Goal: Information Seeking & Learning: Understand process/instructions

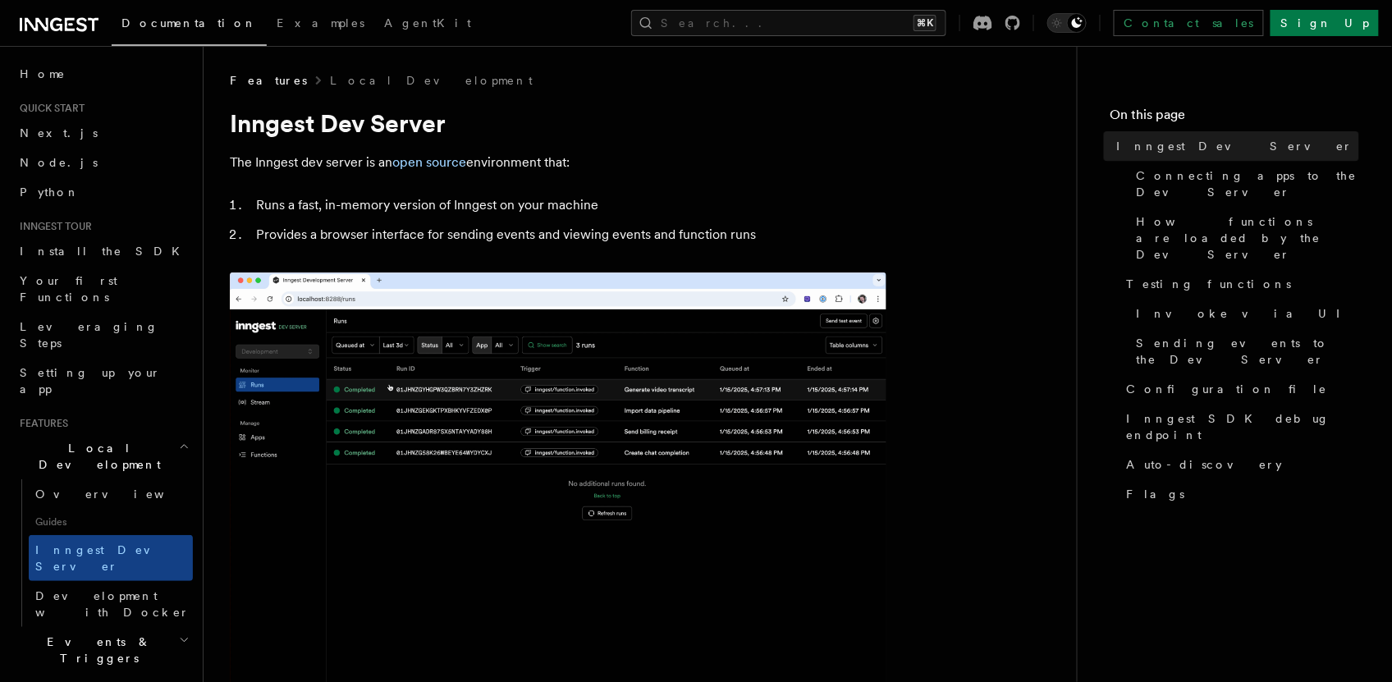
scroll to position [76, 0]
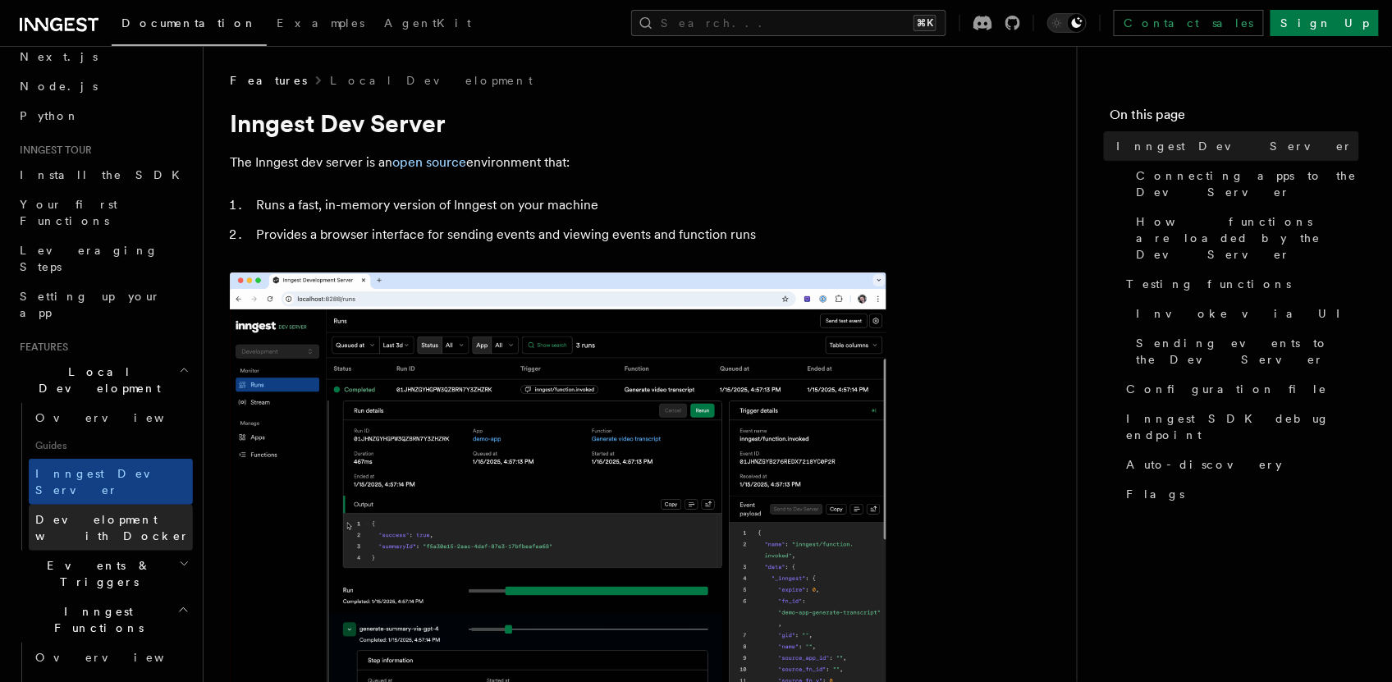
click at [100, 513] on span "Development with Docker" at bounding box center [112, 528] width 154 height 30
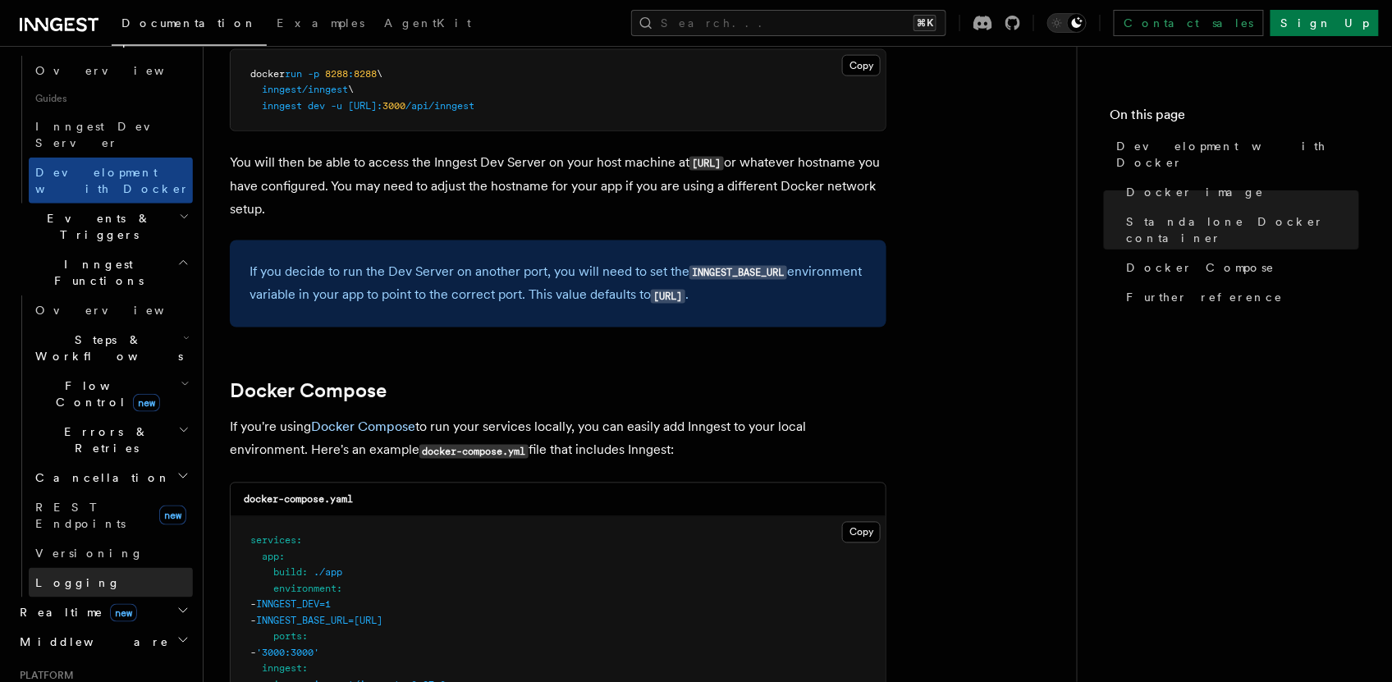
scroll to position [523, 0]
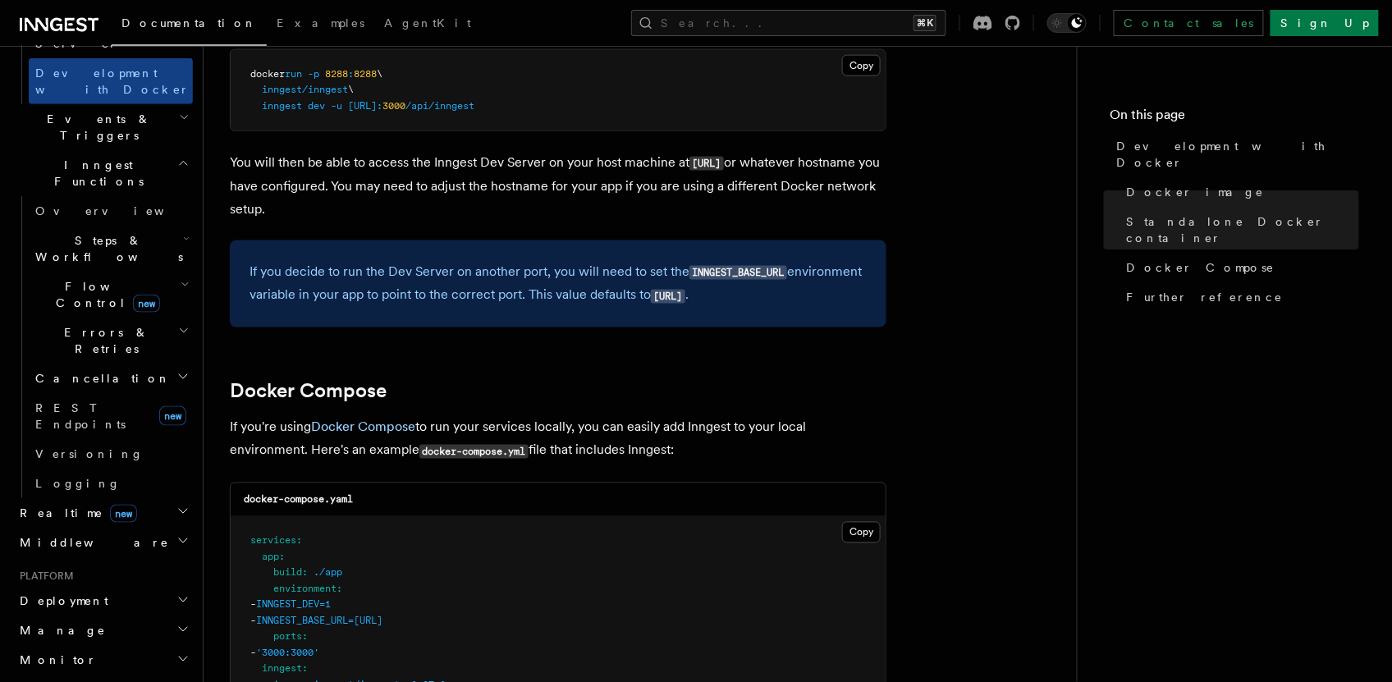
click at [176, 593] on icon "button" at bounding box center [182, 599] width 13 height 13
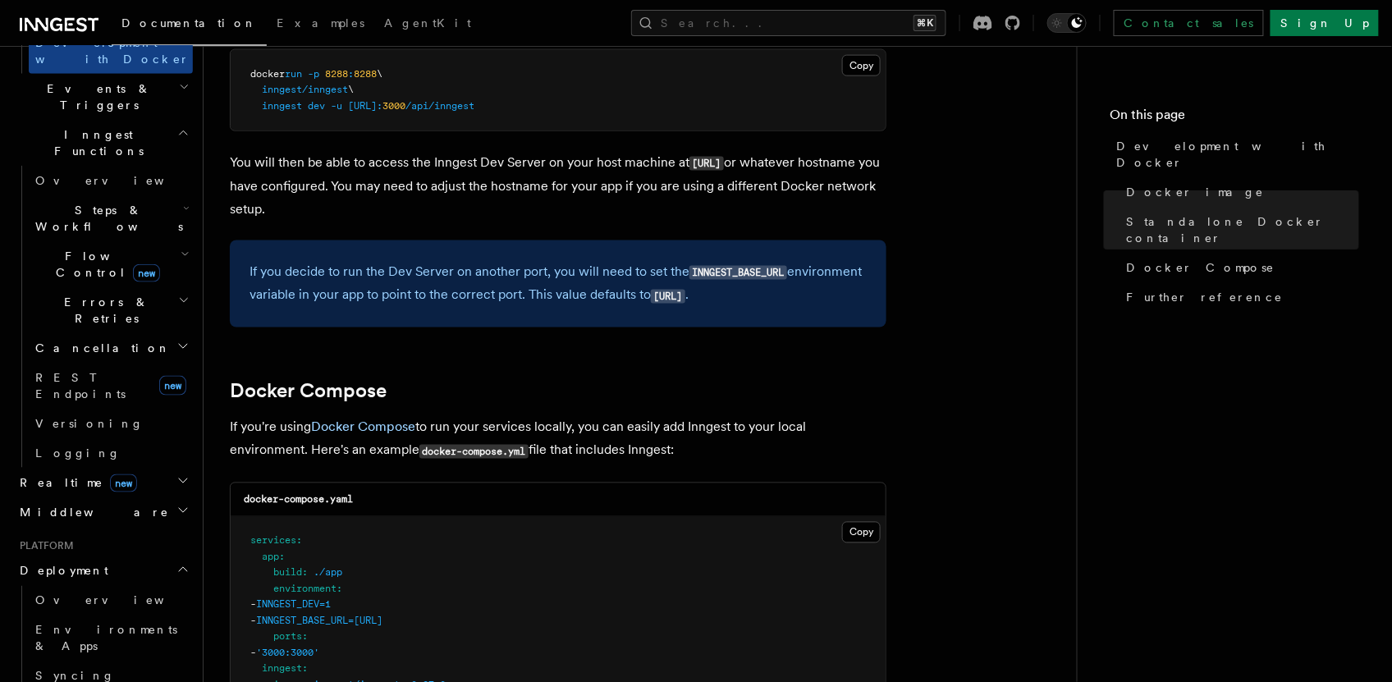
scroll to position [571, 0]
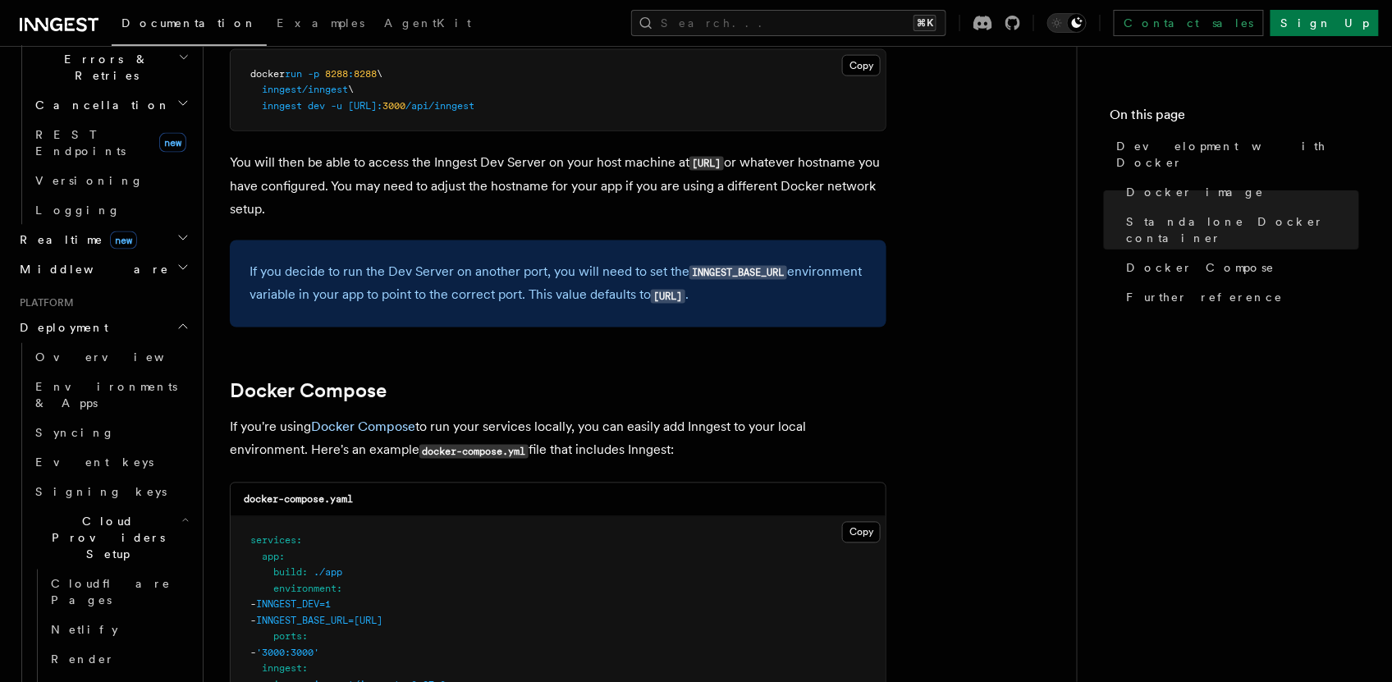
scroll to position [941, 0]
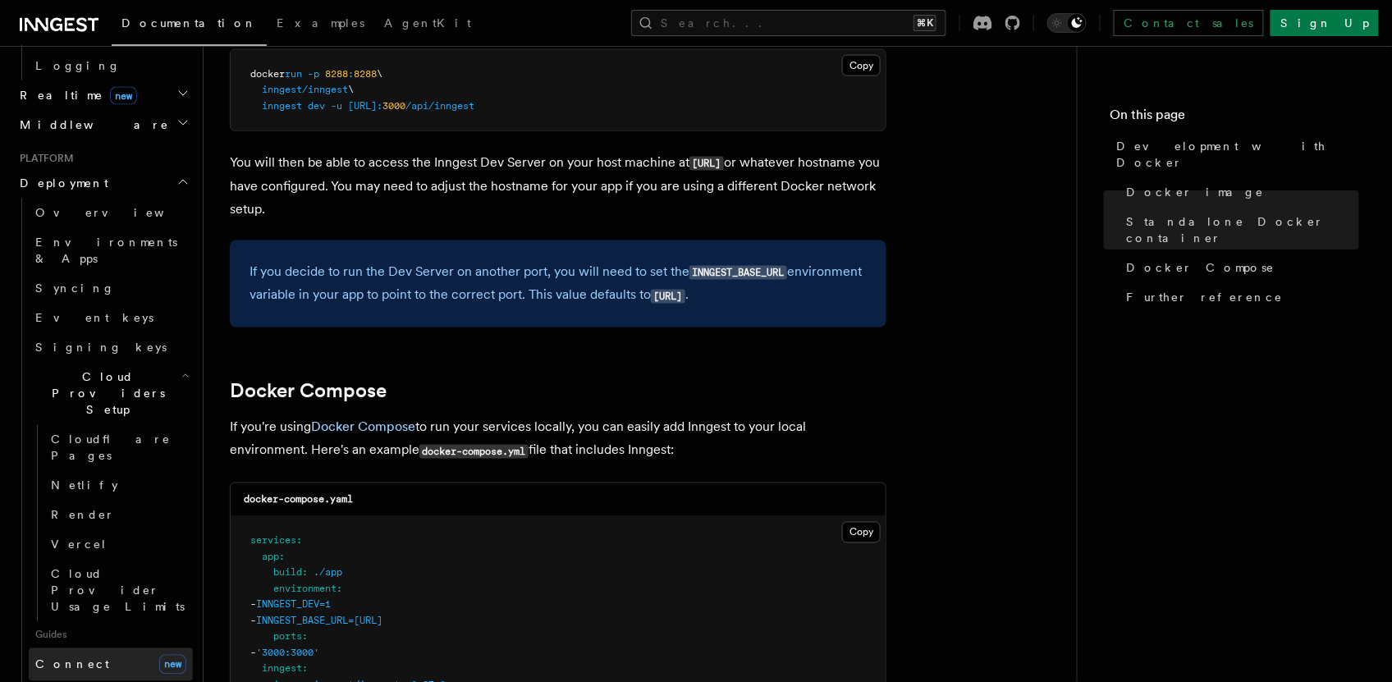
click at [66, 648] on link "Connect new" at bounding box center [111, 664] width 164 height 33
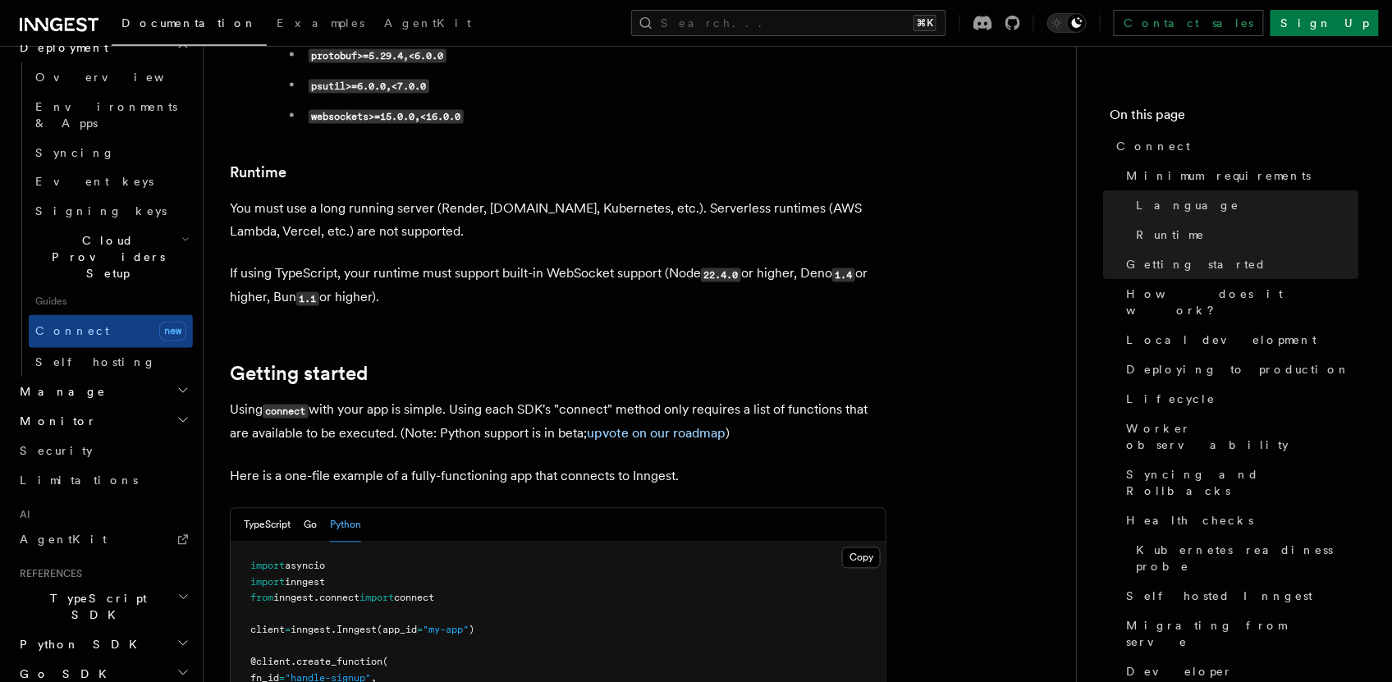
scroll to position [987, 0]
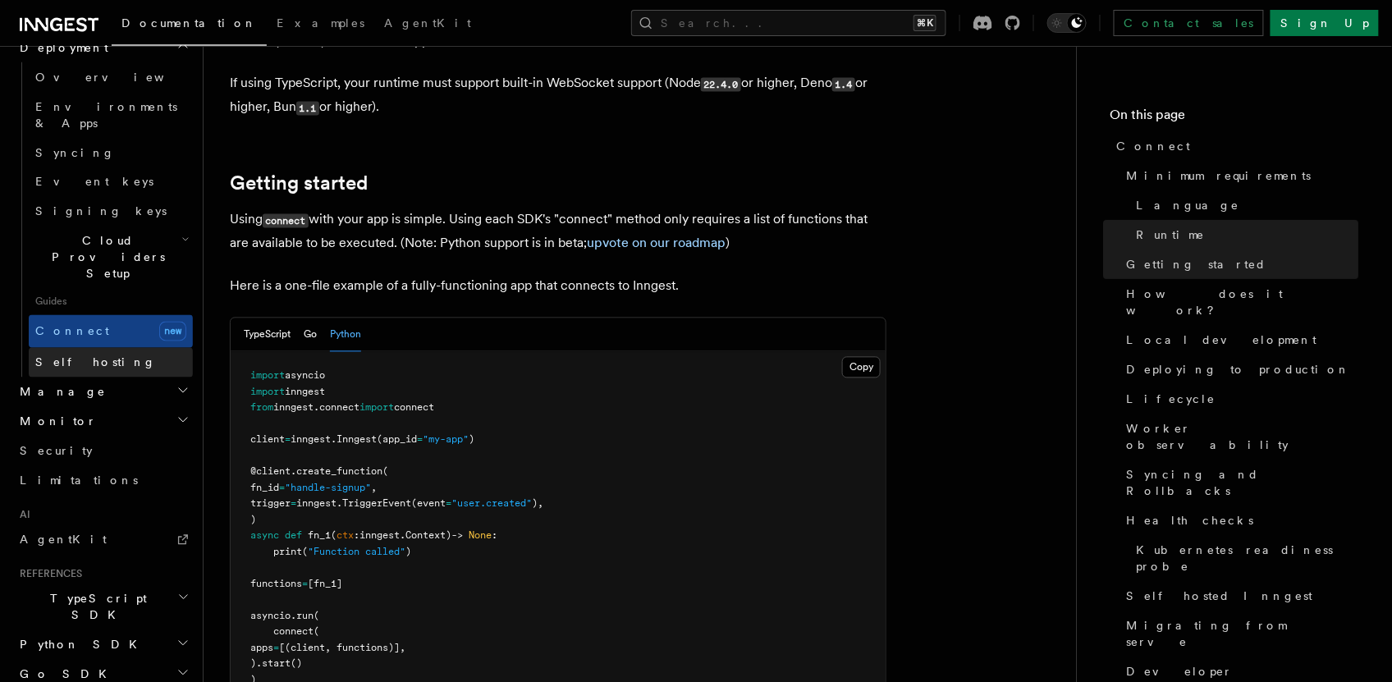
click at [112, 348] on link "Self hosting" at bounding box center [111, 363] width 164 height 30
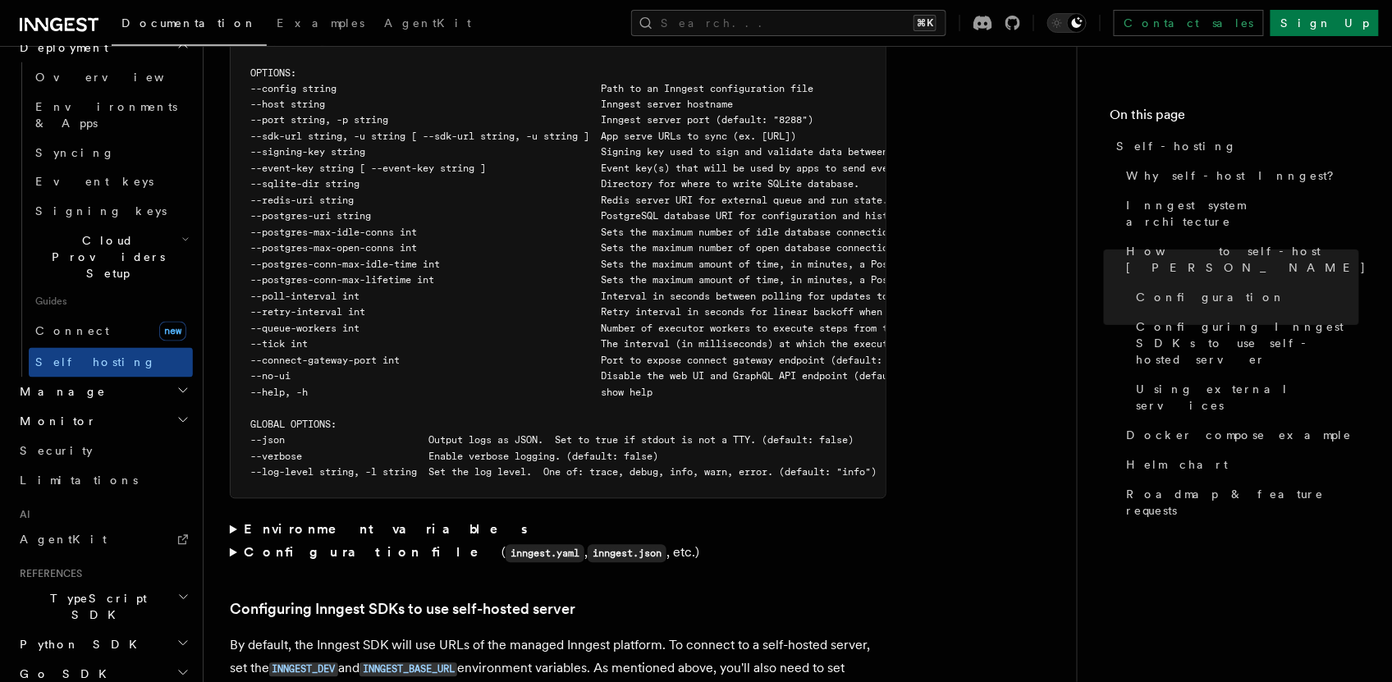
scroll to position [3049, 0]
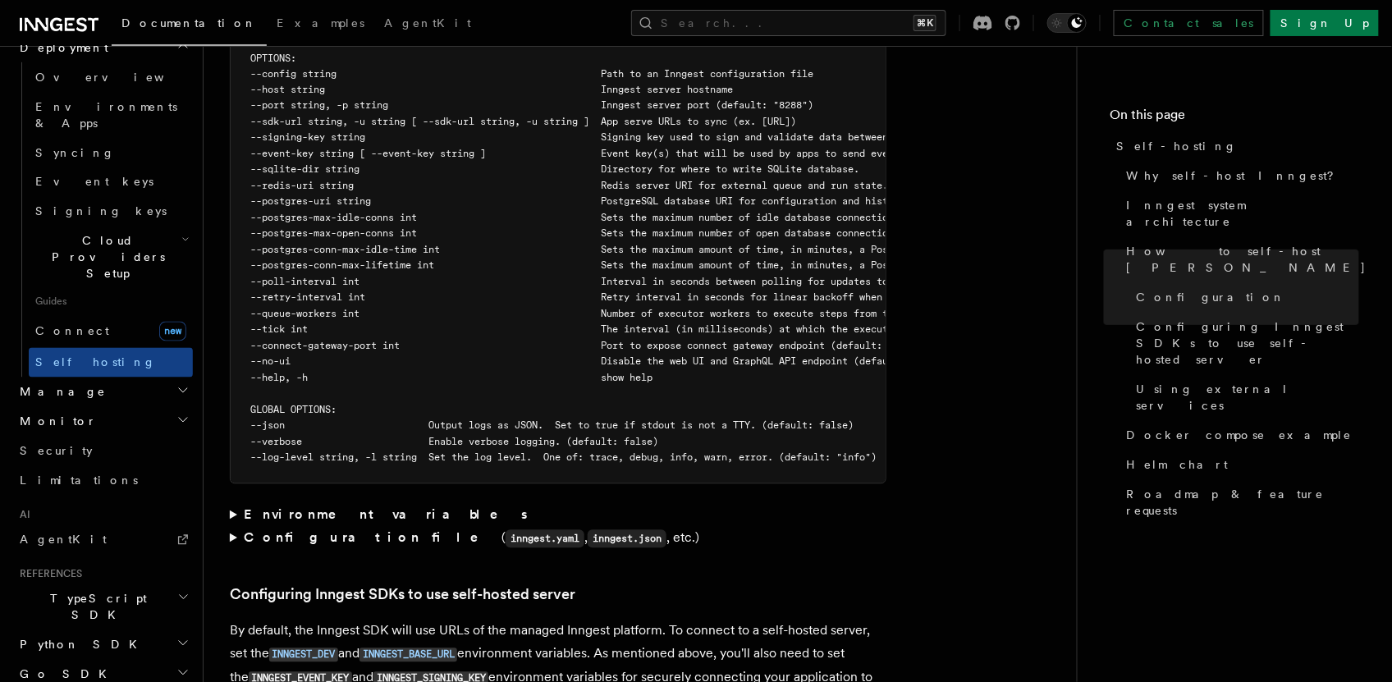
click at [232, 527] on summary "Configuration file ( inngest.yaml , inngest.json , etc.)" at bounding box center [558, 539] width 657 height 24
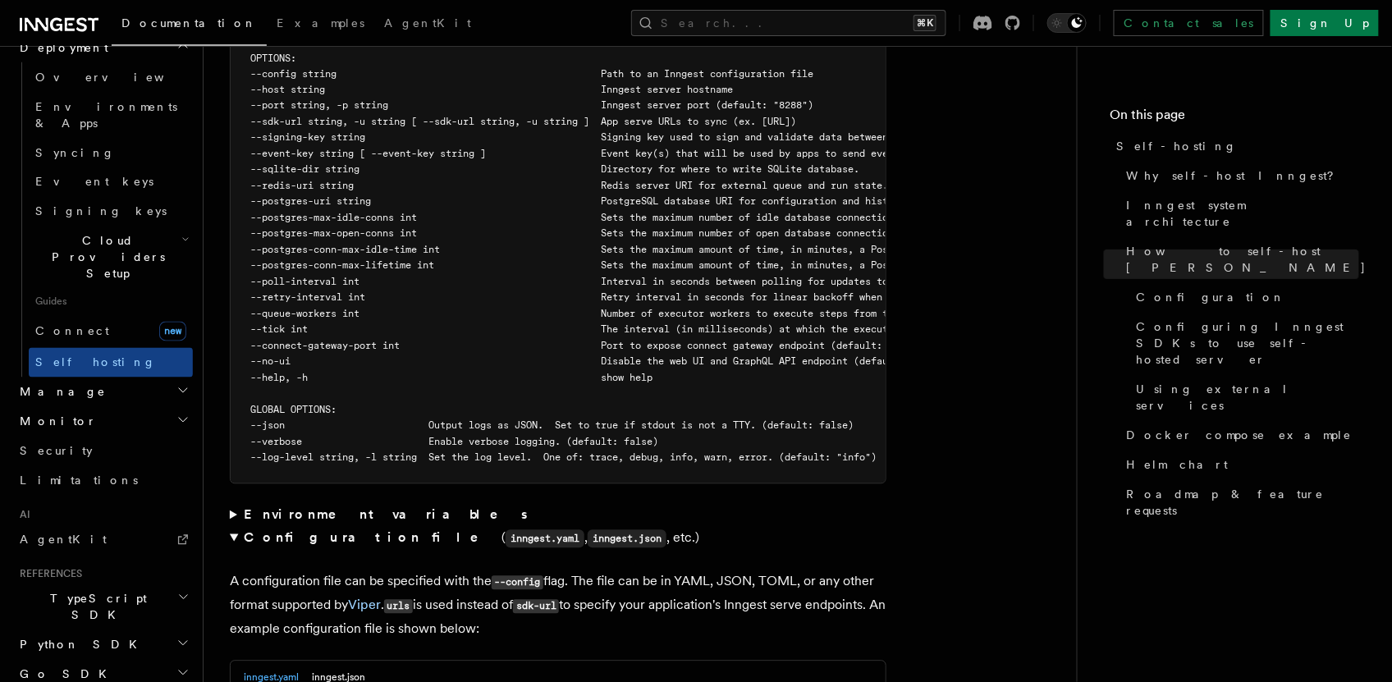
click at [232, 527] on summary "Configuration file ( inngest.yaml , inngest.json , etc.)" at bounding box center [558, 539] width 657 height 24
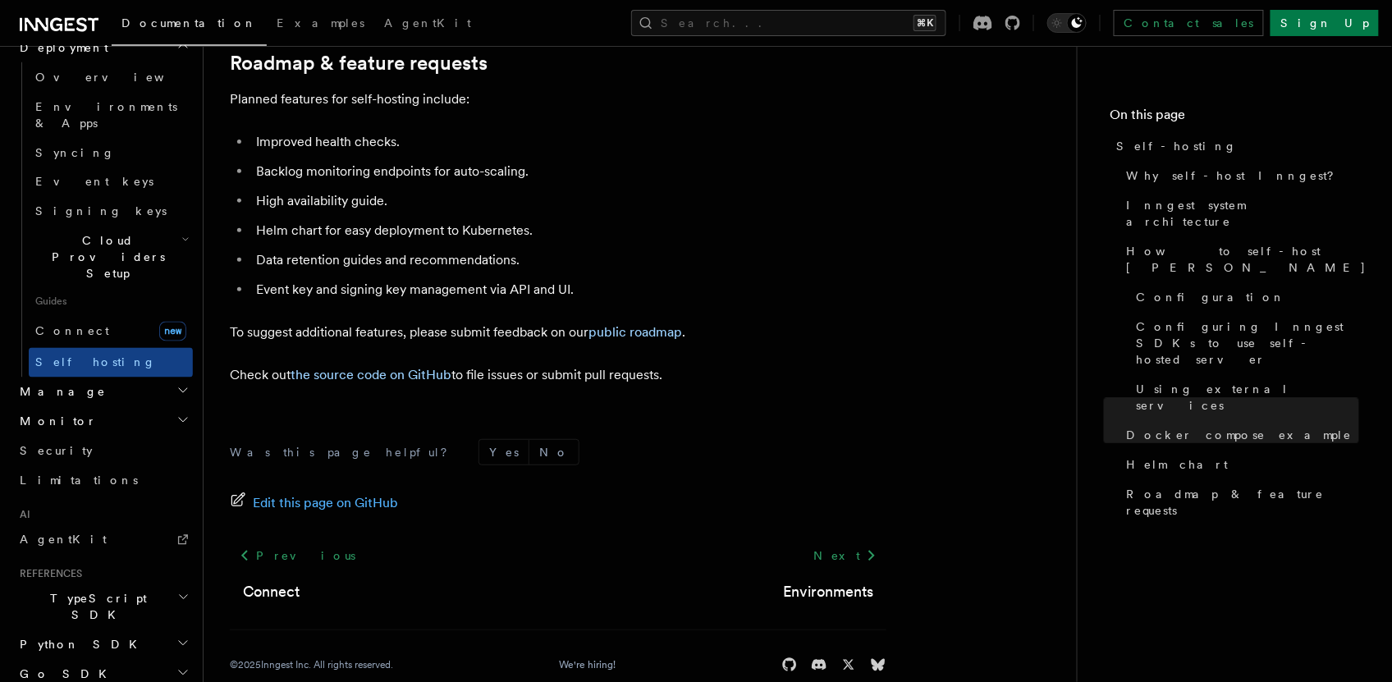
scroll to position [6377, 0]
click at [163, 378] on h2 "Manage" at bounding box center [103, 393] width 180 height 30
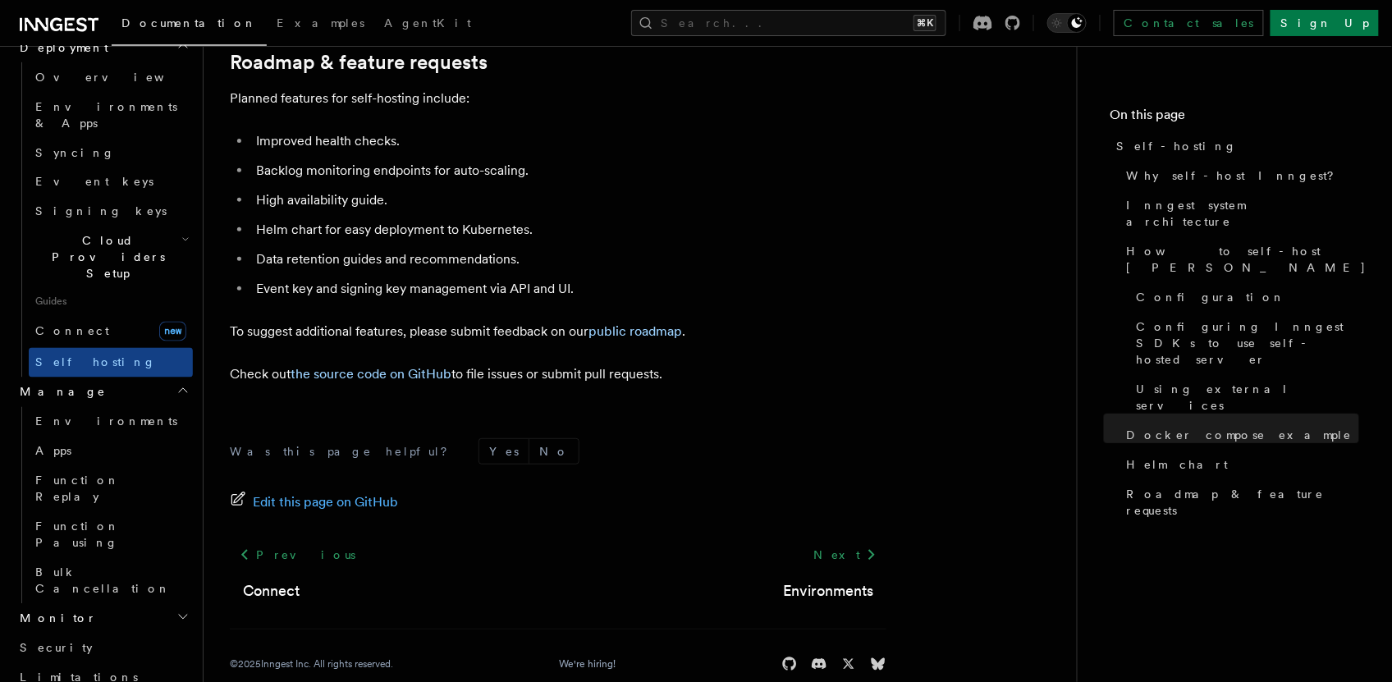
click at [165, 378] on h2 "Manage" at bounding box center [103, 393] width 180 height 30
click at [176, 414] on icon "button" at bounding box center [182, 420] width 13 height 13
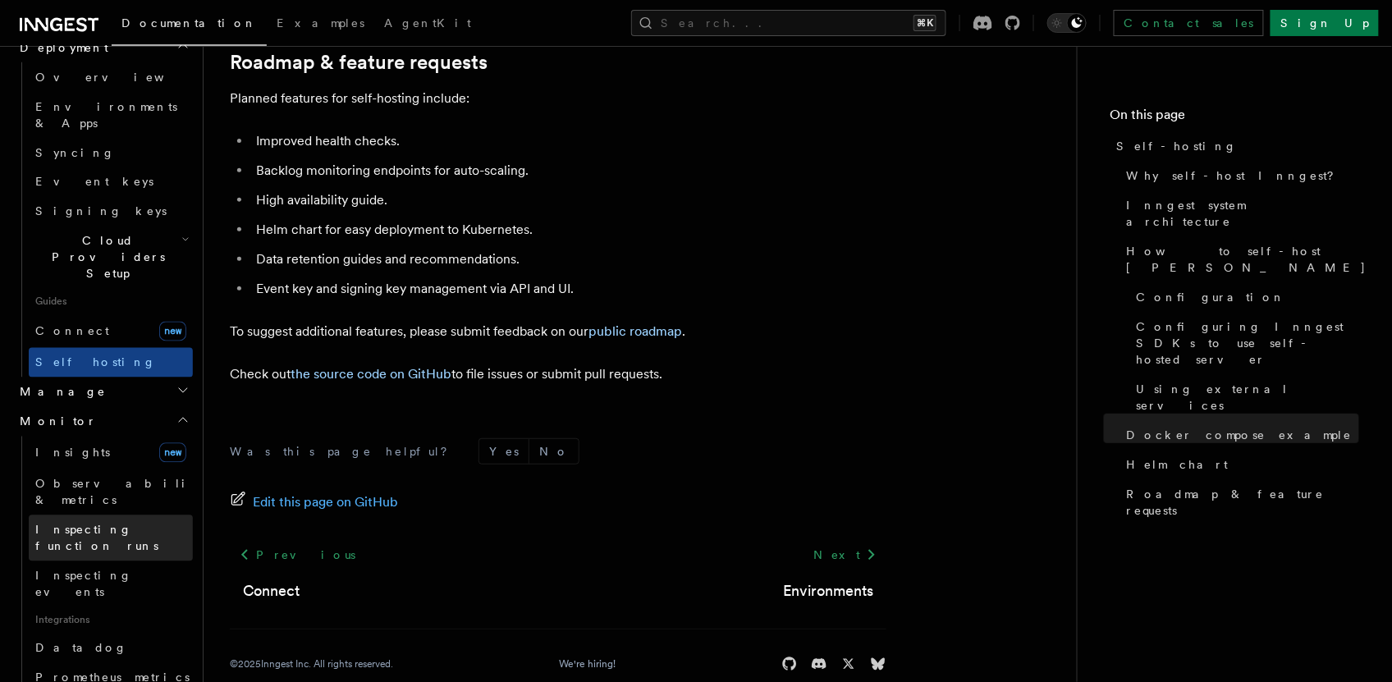
click at [114, 524] on span "Inspecting function runs" at bounding box center [96, 539] width 123 height 30
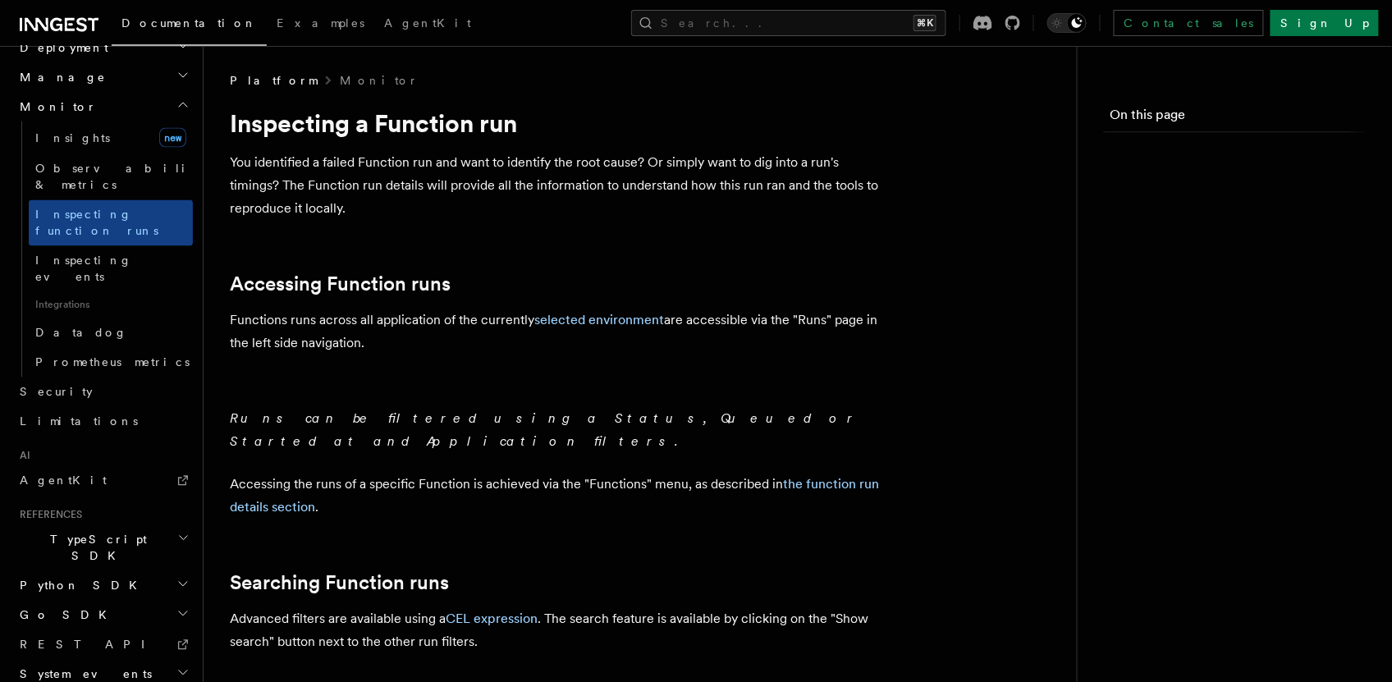
scroll to position [870, 0]
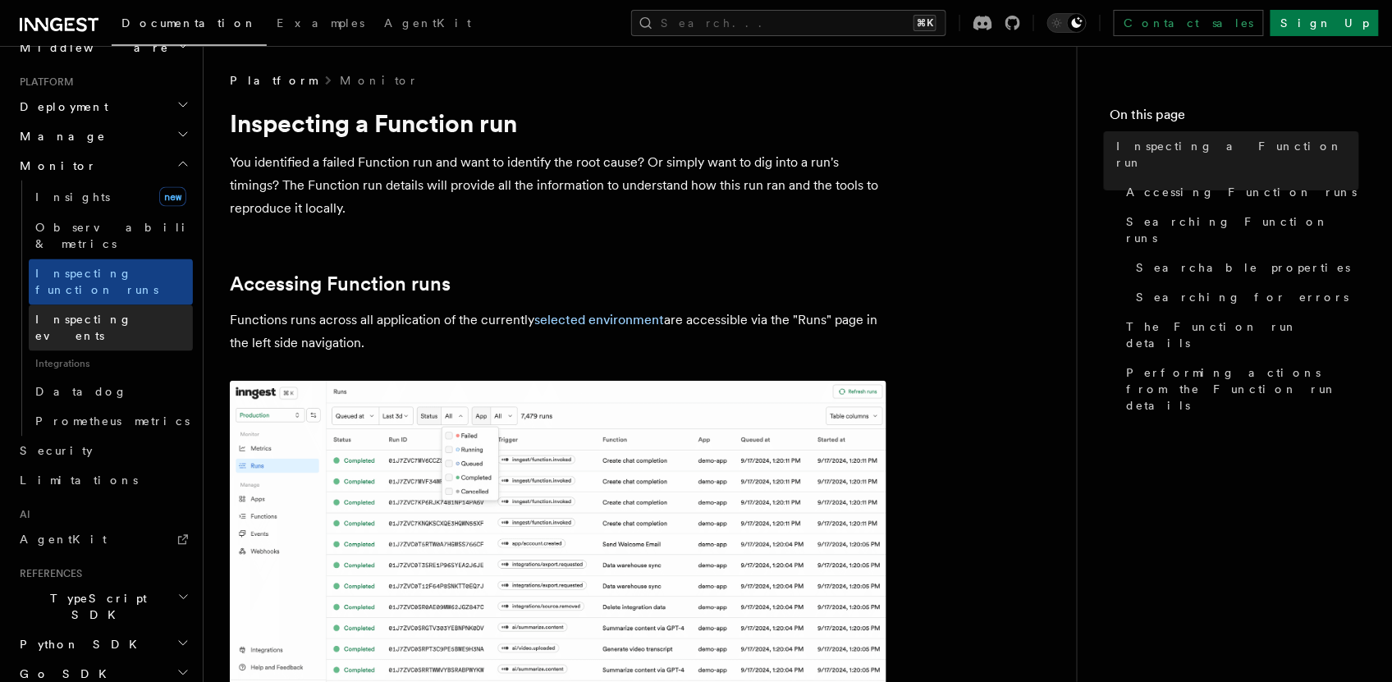
click at [95, 314] on span "Inspecting events" at bounding box center [83, 329] width 97 height 30
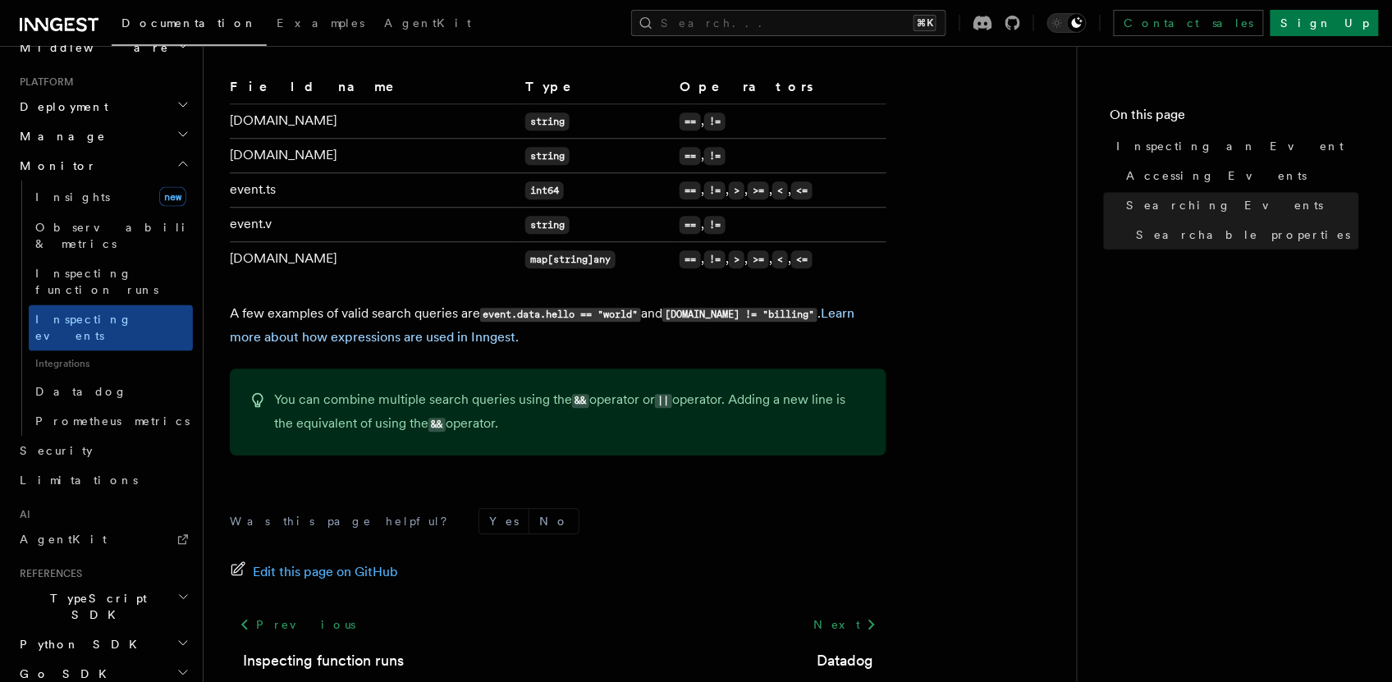
scroll to position [1493, 0]
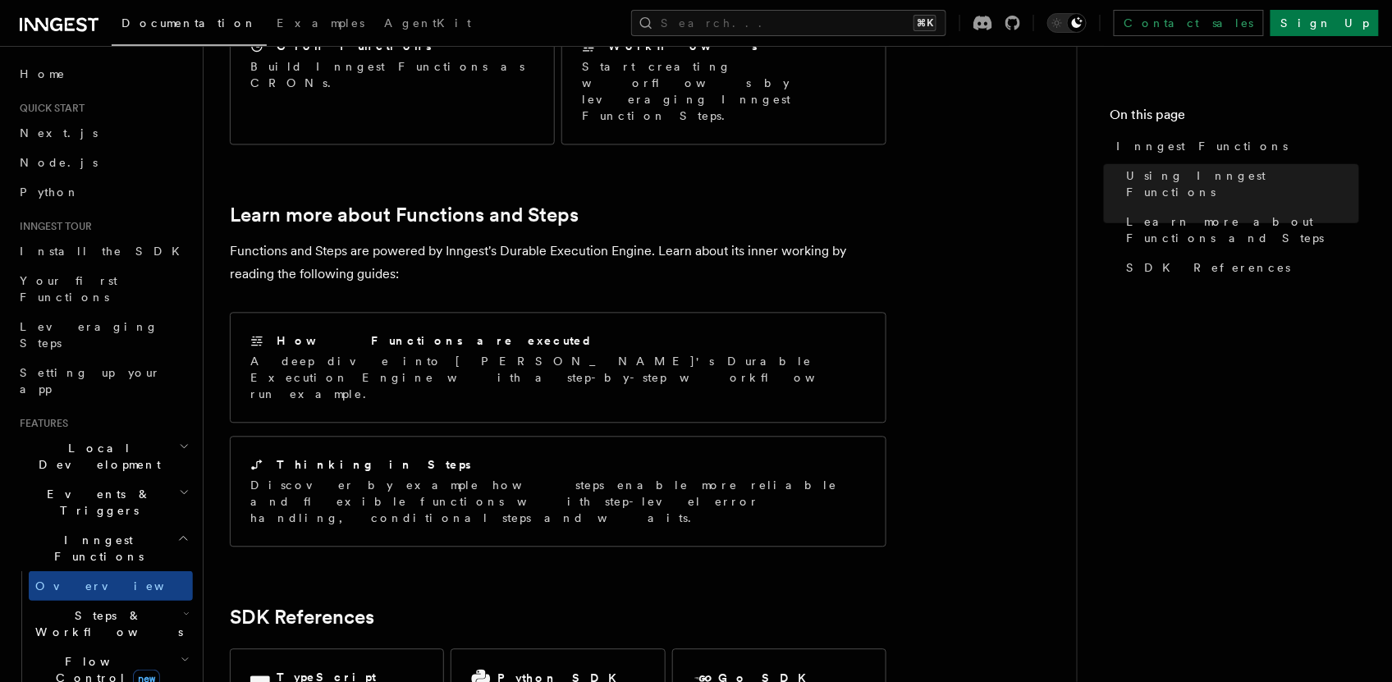
scroll to position [1213, 0]
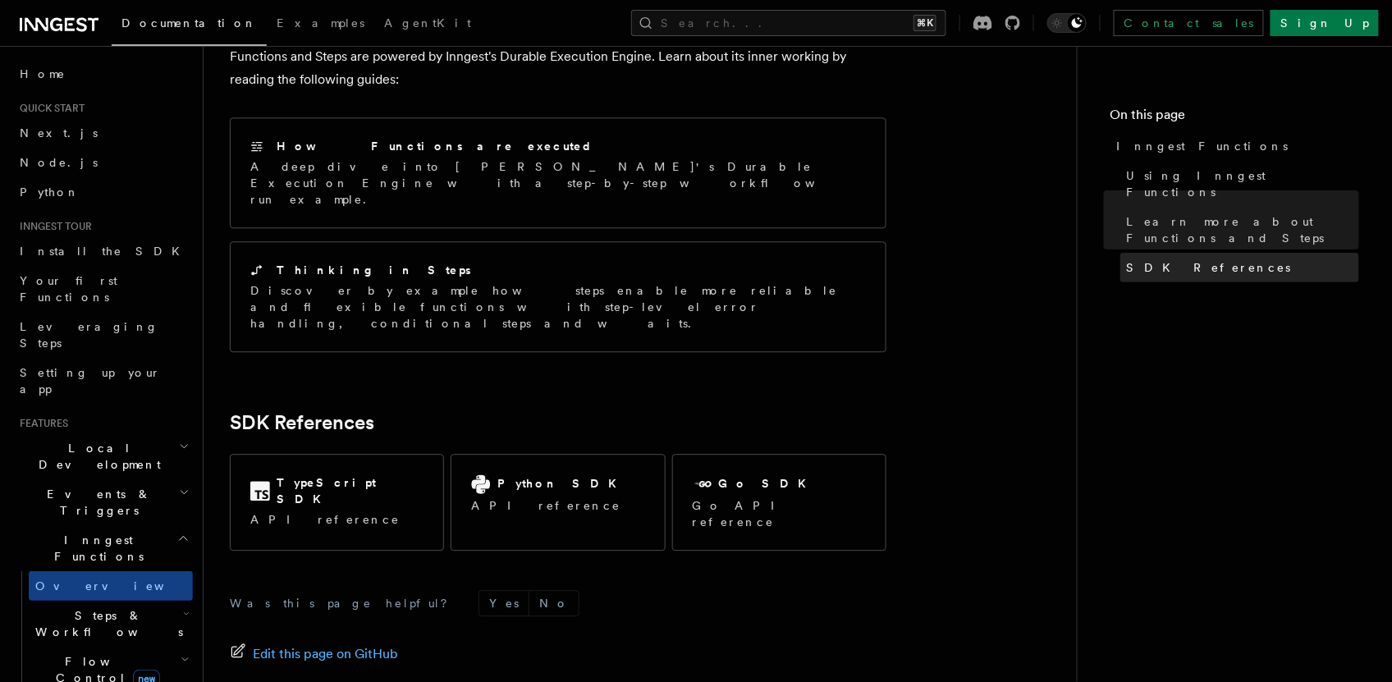
click at [1180, 259] on span "SDK References" at bounding box center [1209, 267] width 164 height 16
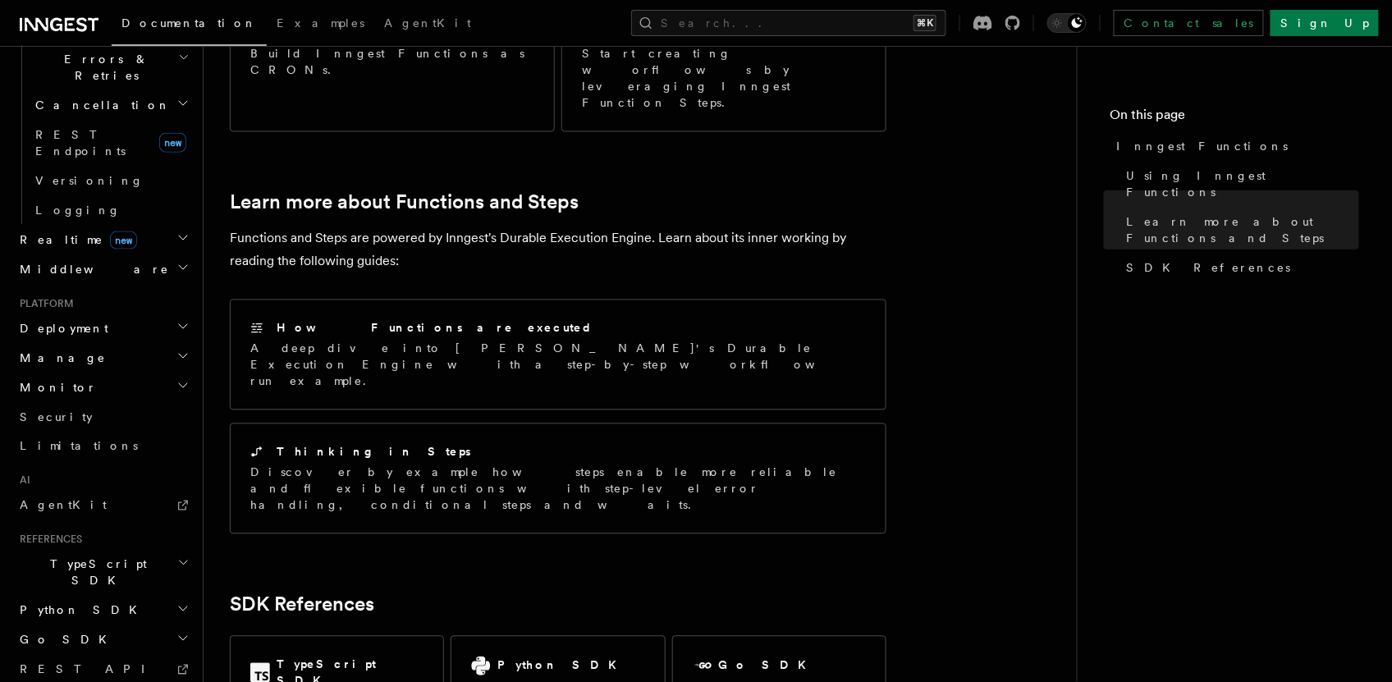
scroll to position [663, 0]
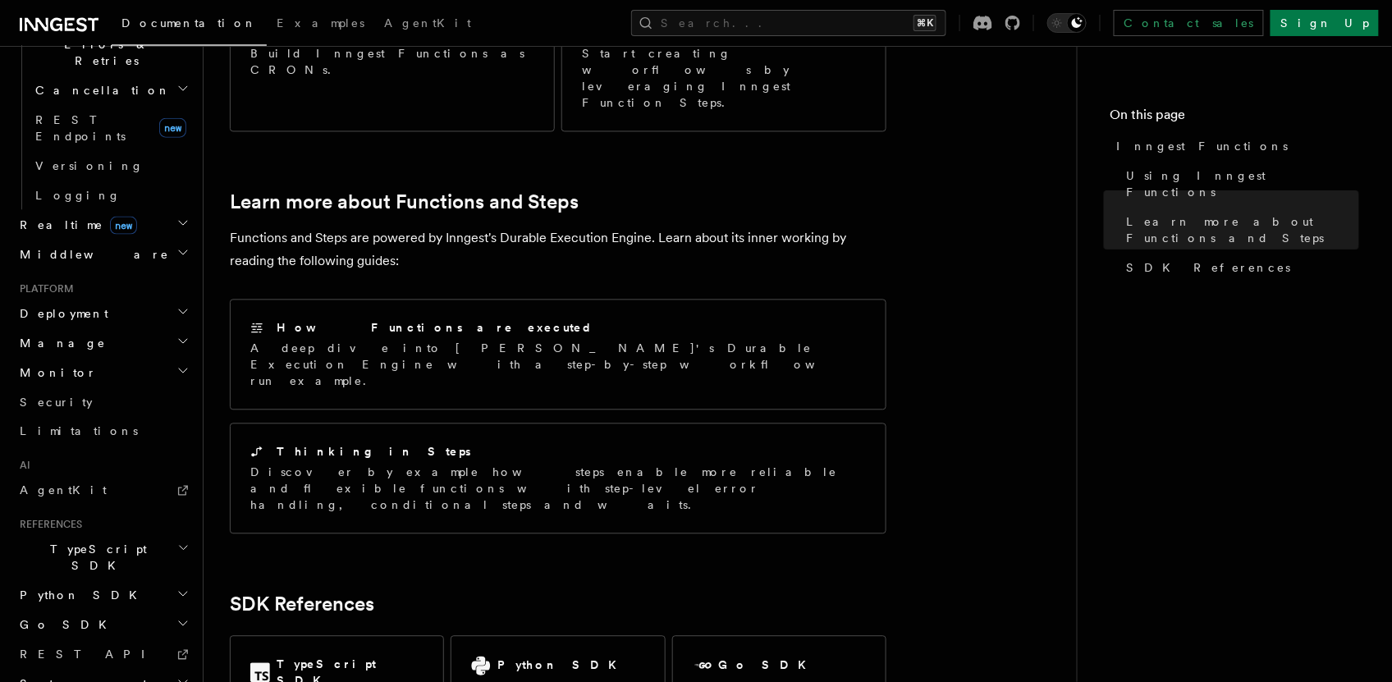
click at [74, 358] on h2 "Monitor" at bounding box center [103, 373] width 180 height 30
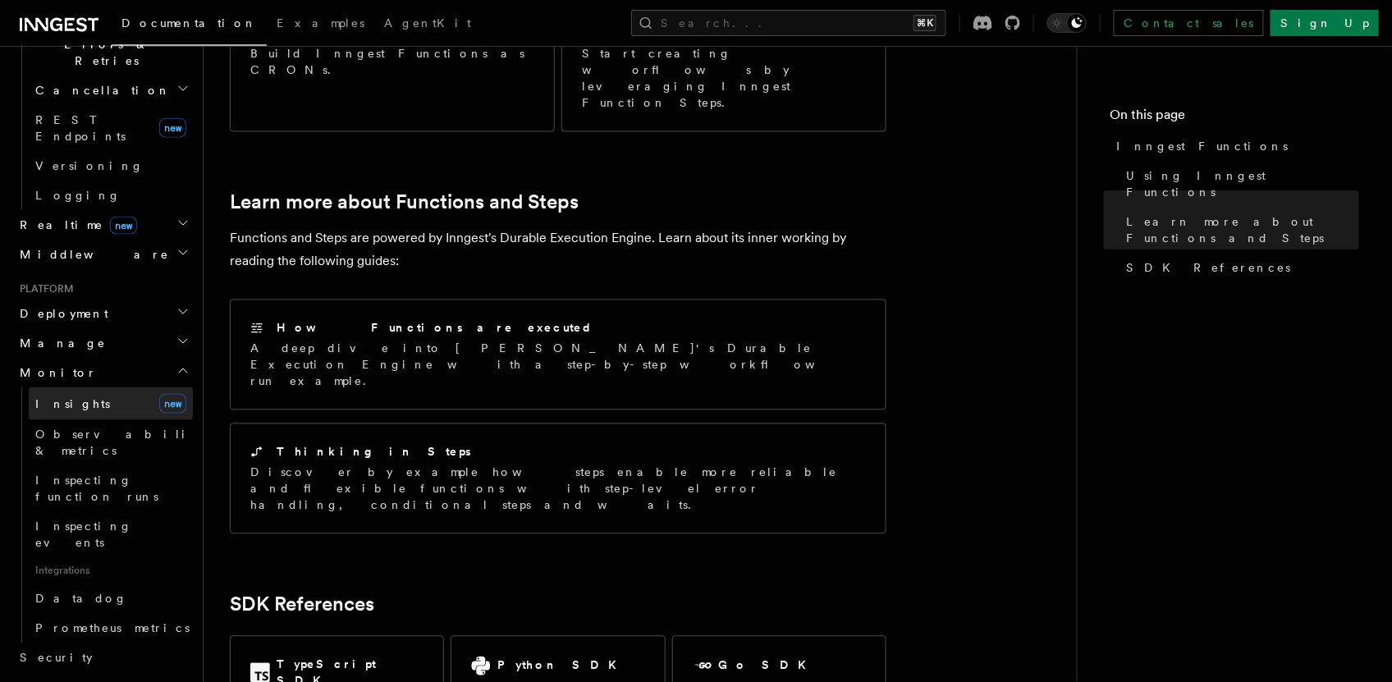
click at [86, 387] on link "Insights new" at bounding box center [111, 403] width 164 height 33
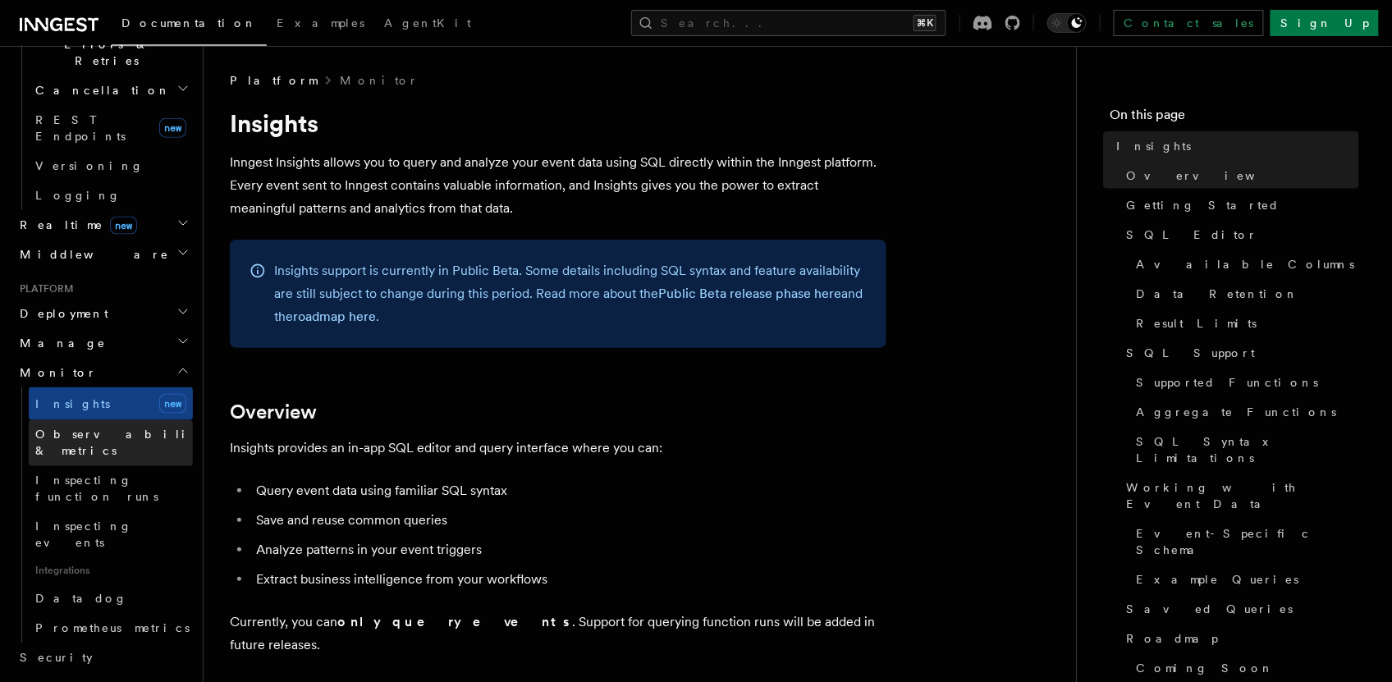
click at [92, 428] on span "Observability & metrics" at bounding box center [119, 443] width 169 height 30
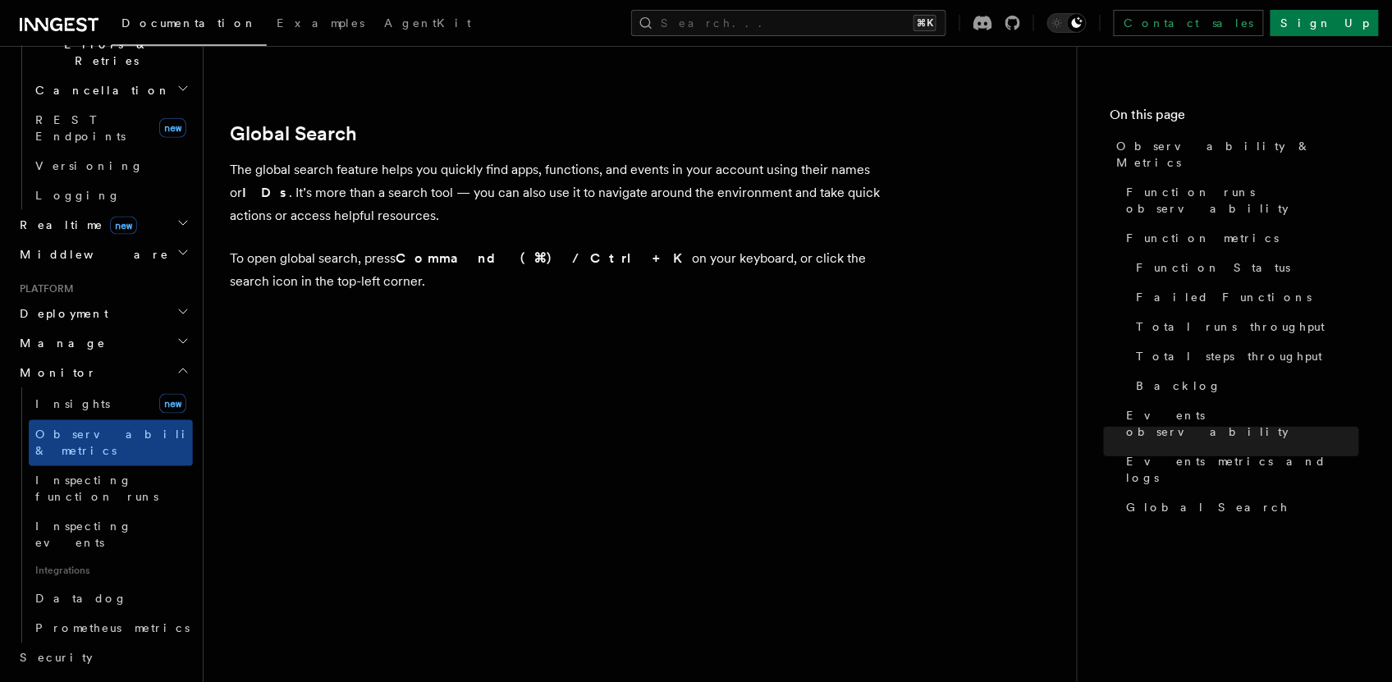
scroll to position [5495, 0]
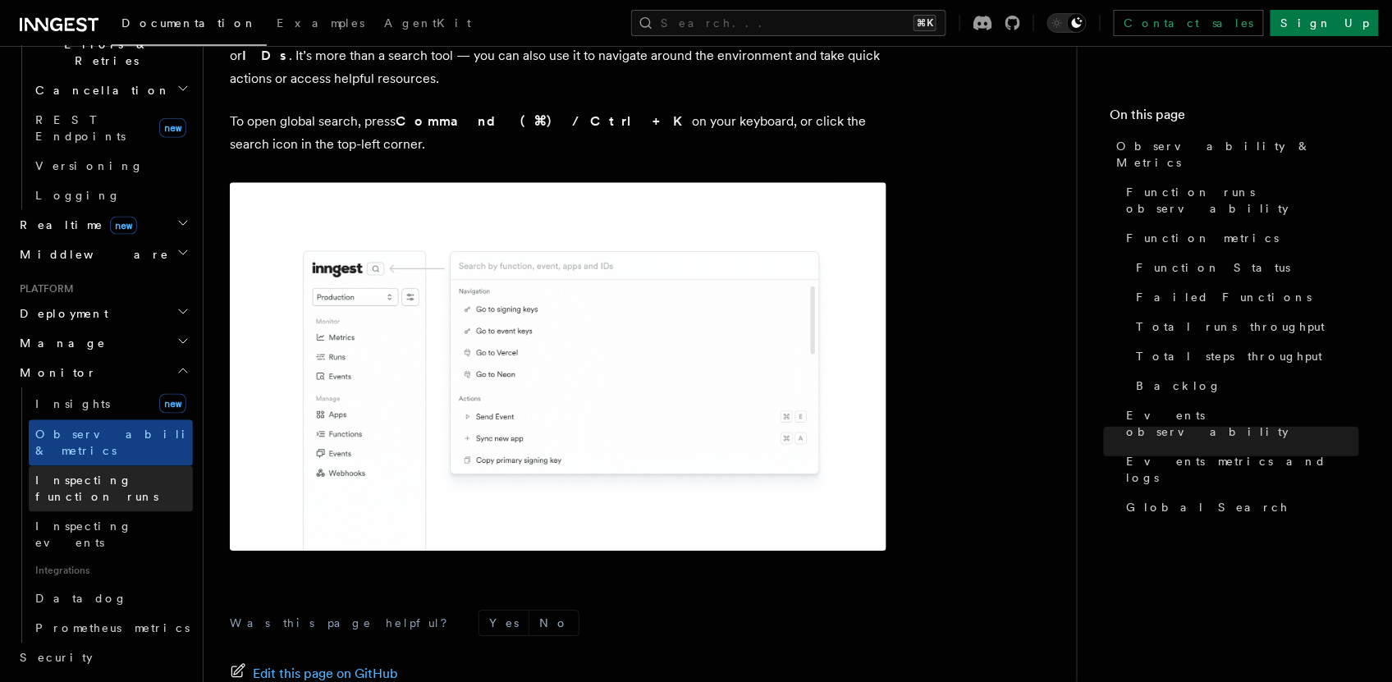
click at [154, 474] on span "Inspecting function runs" at bounding box center [96, 489] width 123 height 30
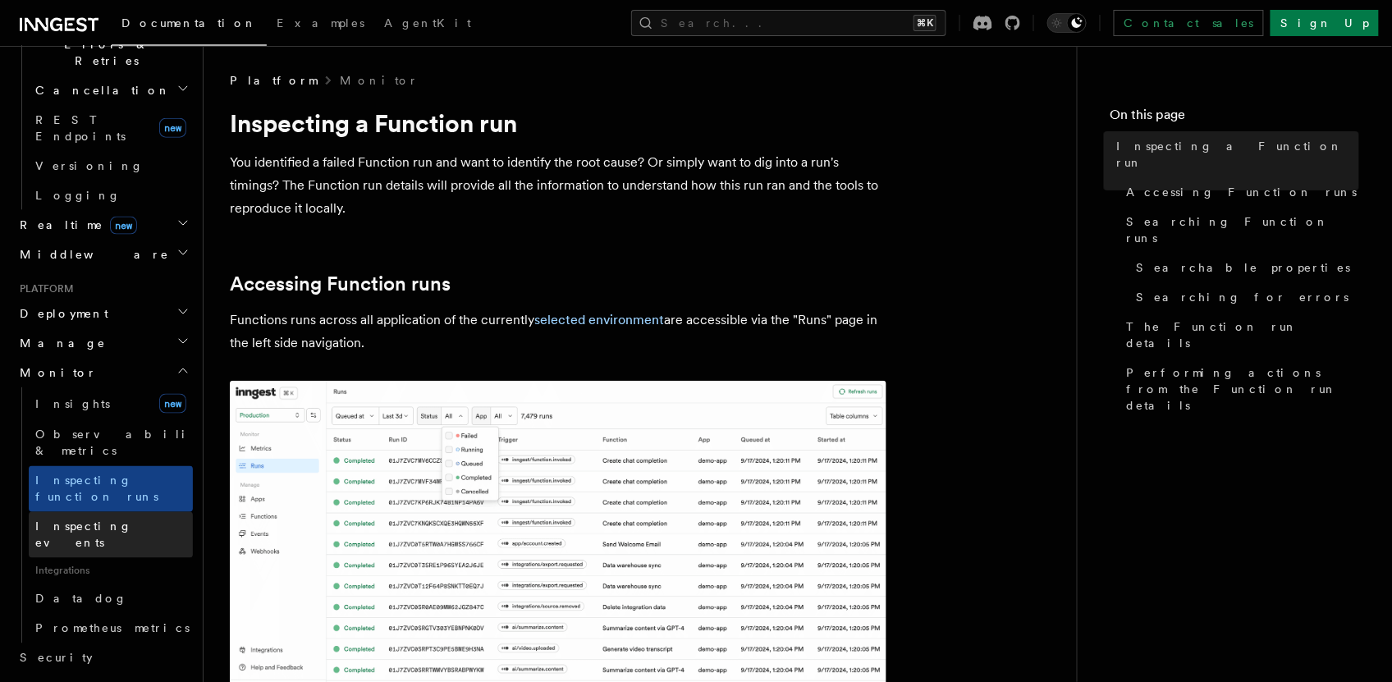
click at [94, 520] on span "Inspecting events" at bounding box center [83, 535] width 97 height 30
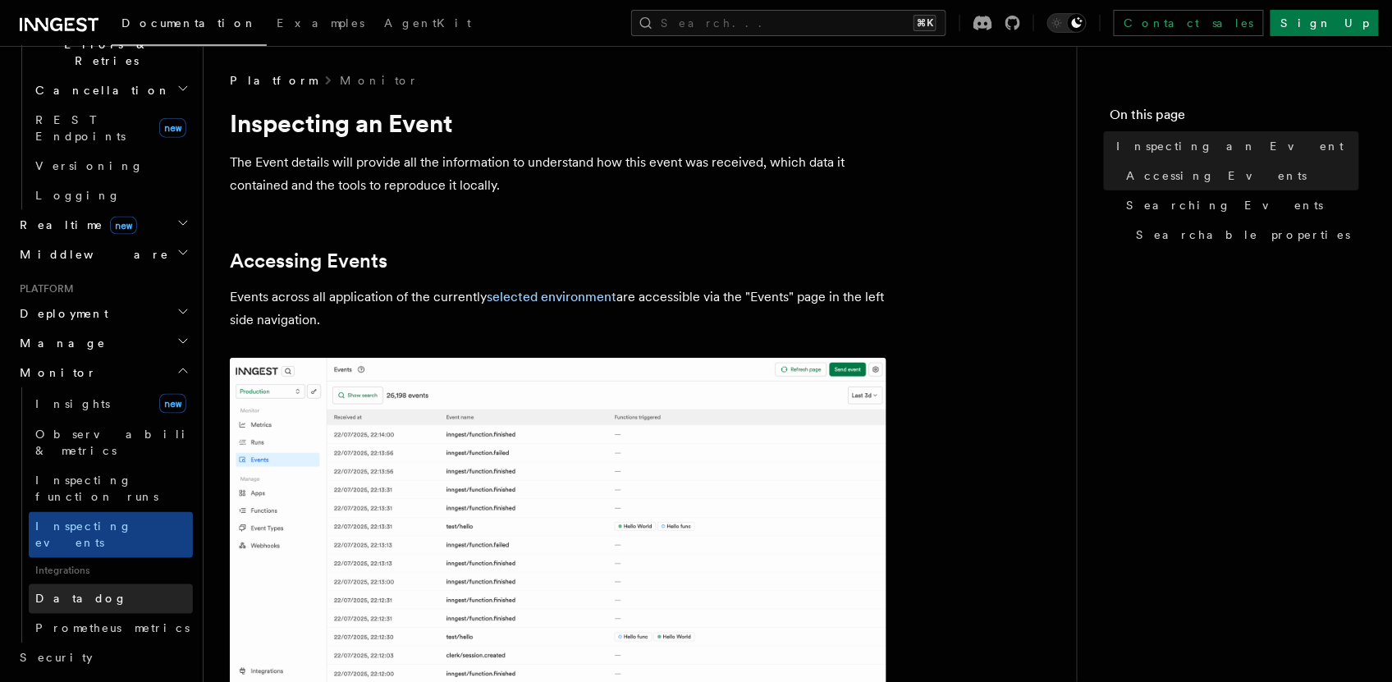
click at [62, 593] on span "Datadog" at bounding box center [81, 599] width 92 height 13
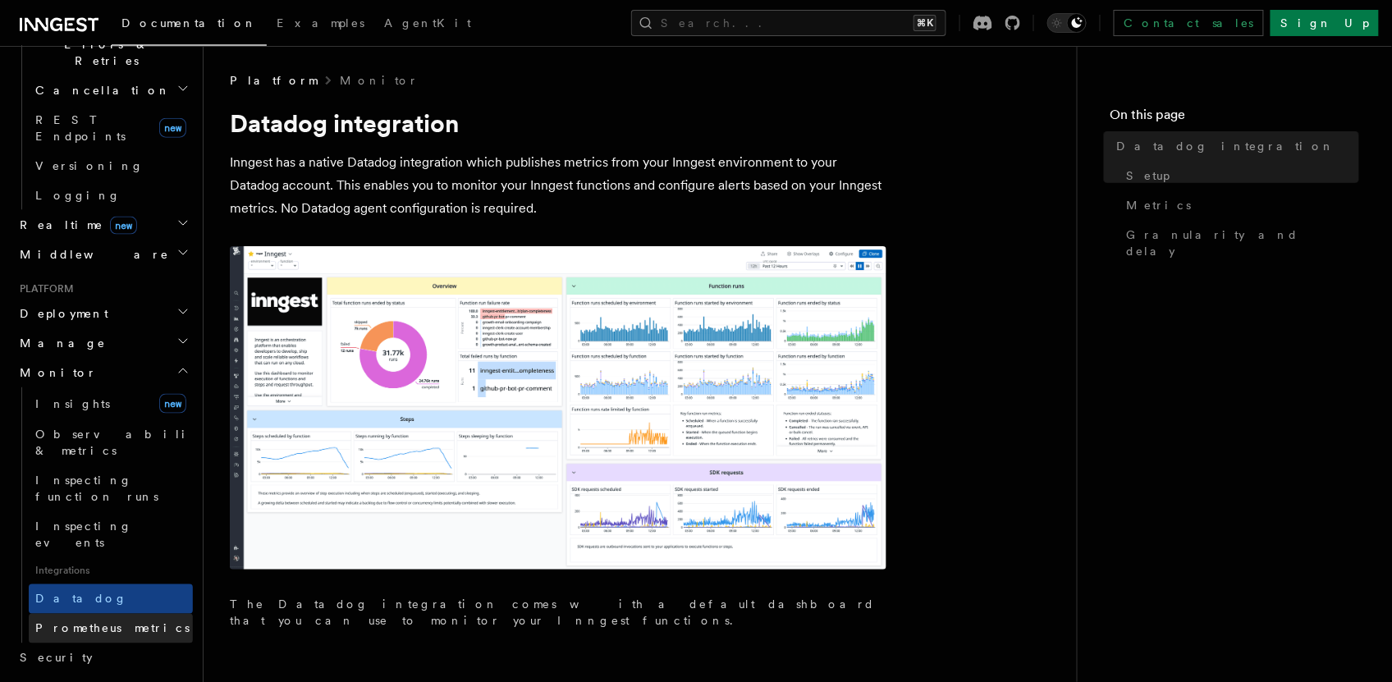
click at [70, 622] on span "Prometheus metrics" at bounding box center [112, 628] width 154 height 13
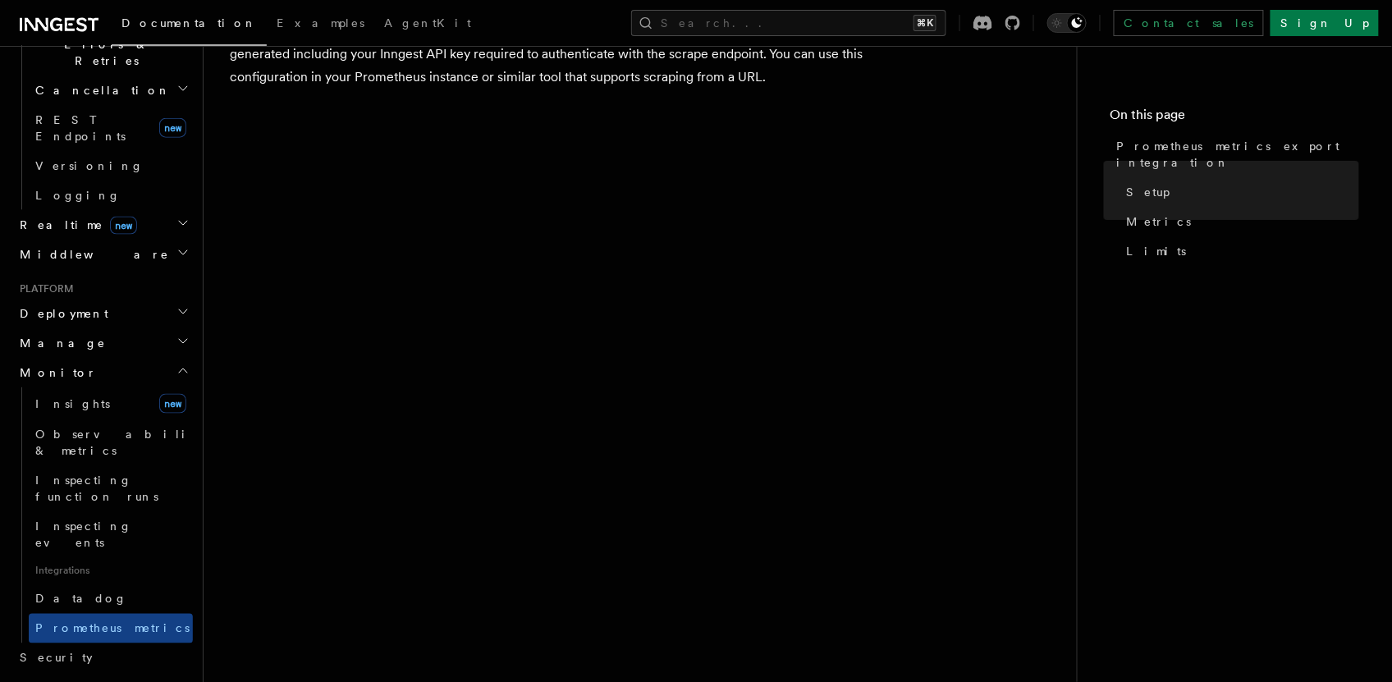
scroll to position [176, 0]
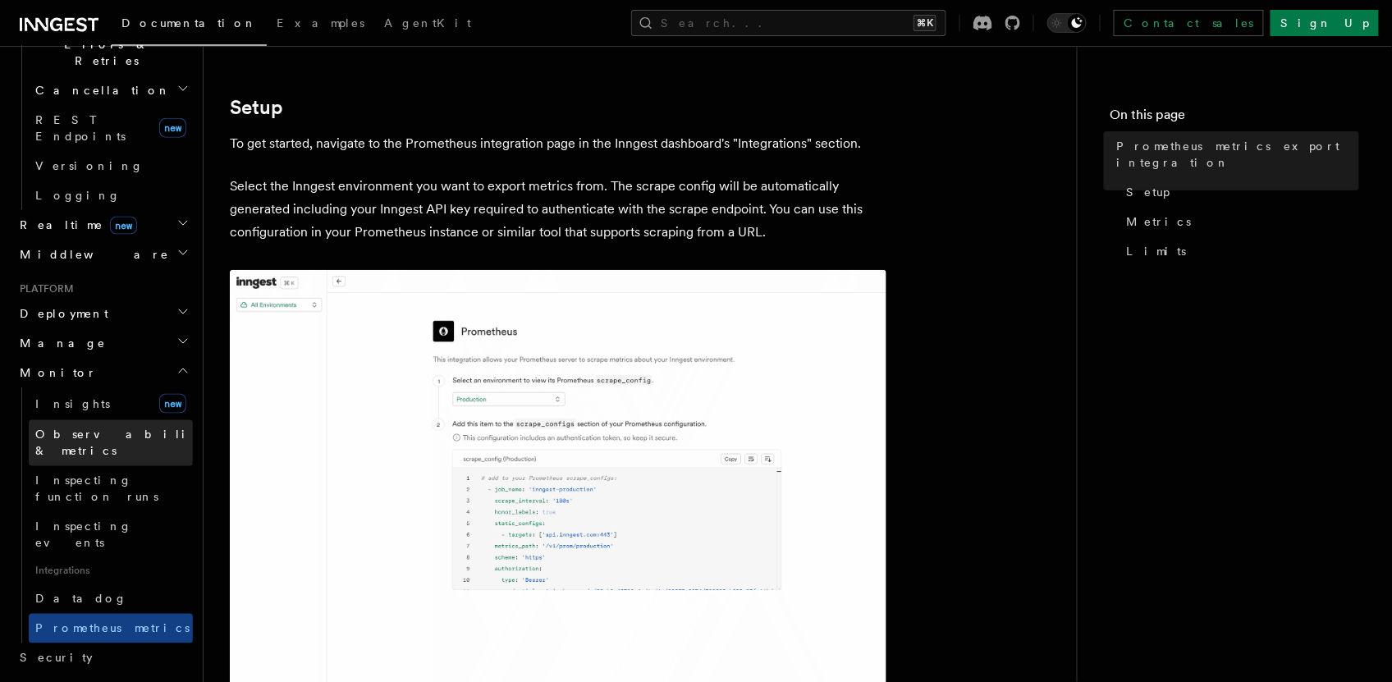
click at [71, 428] on span "Observability & metrics" at bounding box center [119, 443] width 169 height 30
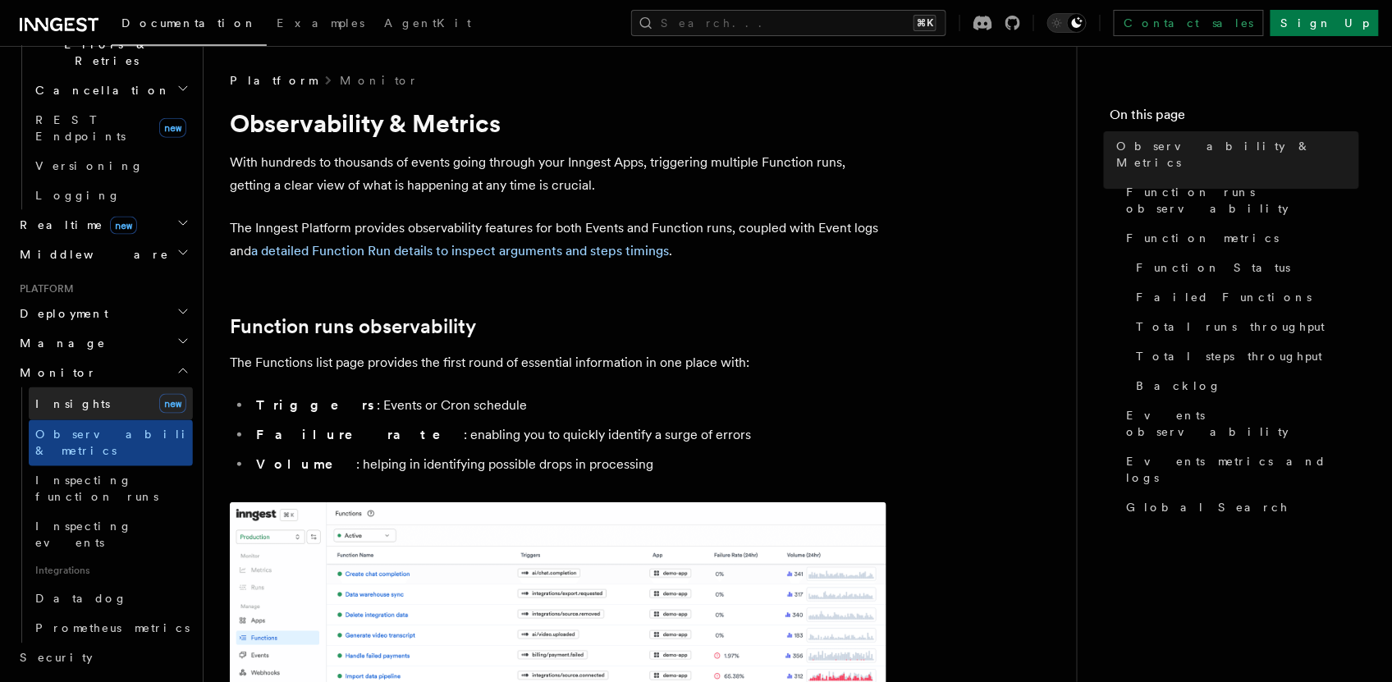
click at [67, 397] on span "Insights" at bounding box center [72, 403] width 75 height 13
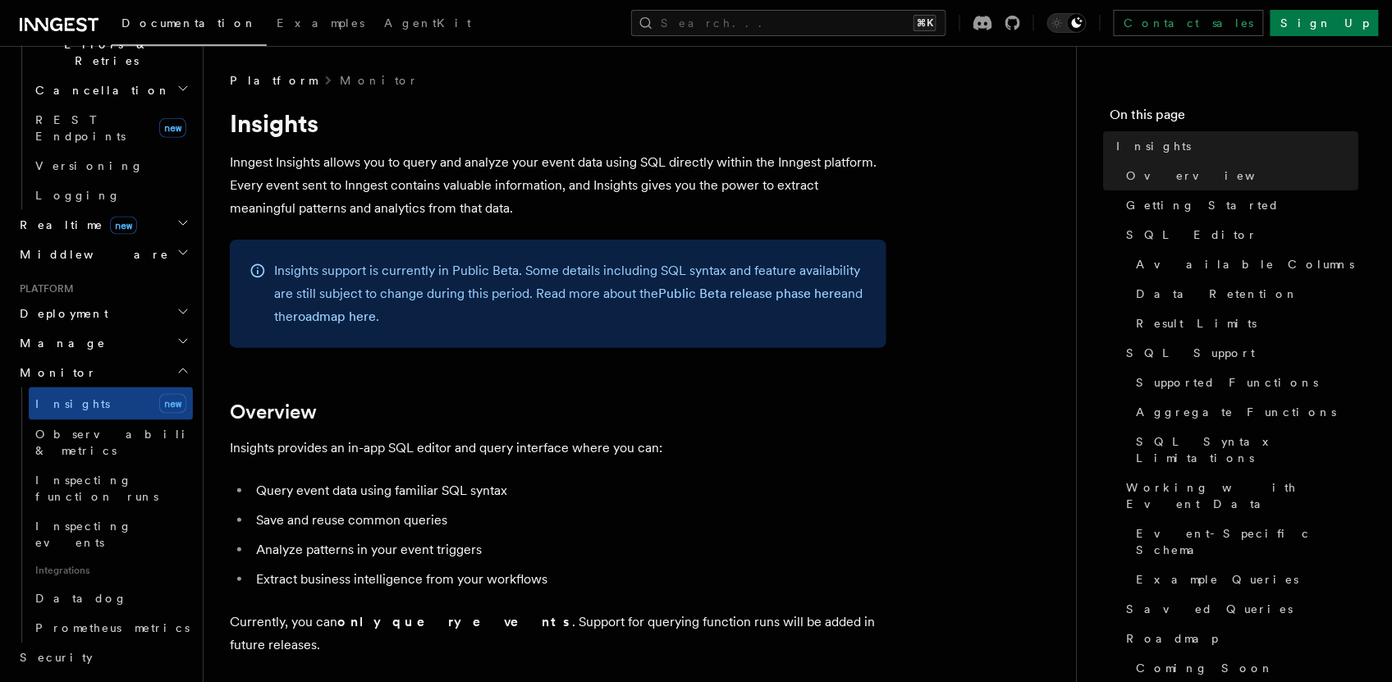
click at [60, 364] on span "Monitor" at bounding box center [55, 372] width 84 height 16
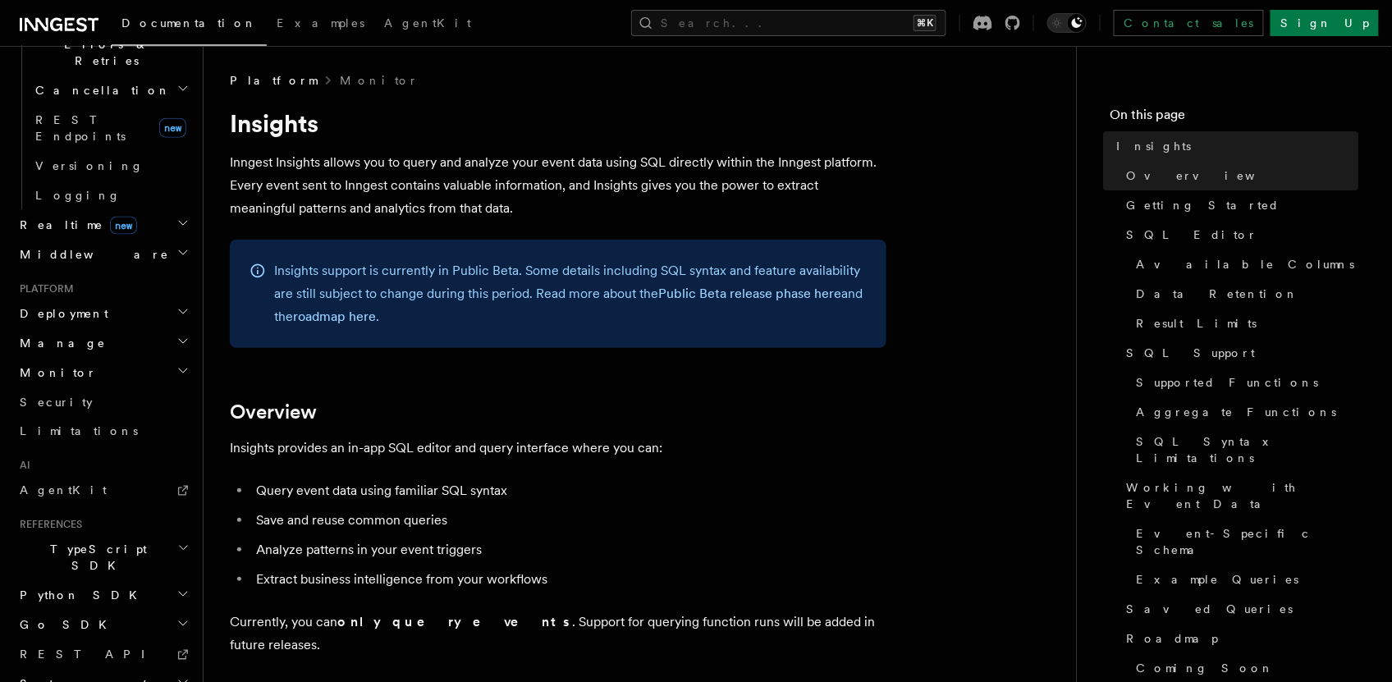
click at [63, 358] on h2 "Monitor" at bounding box center [103, 373] width 180 height 30
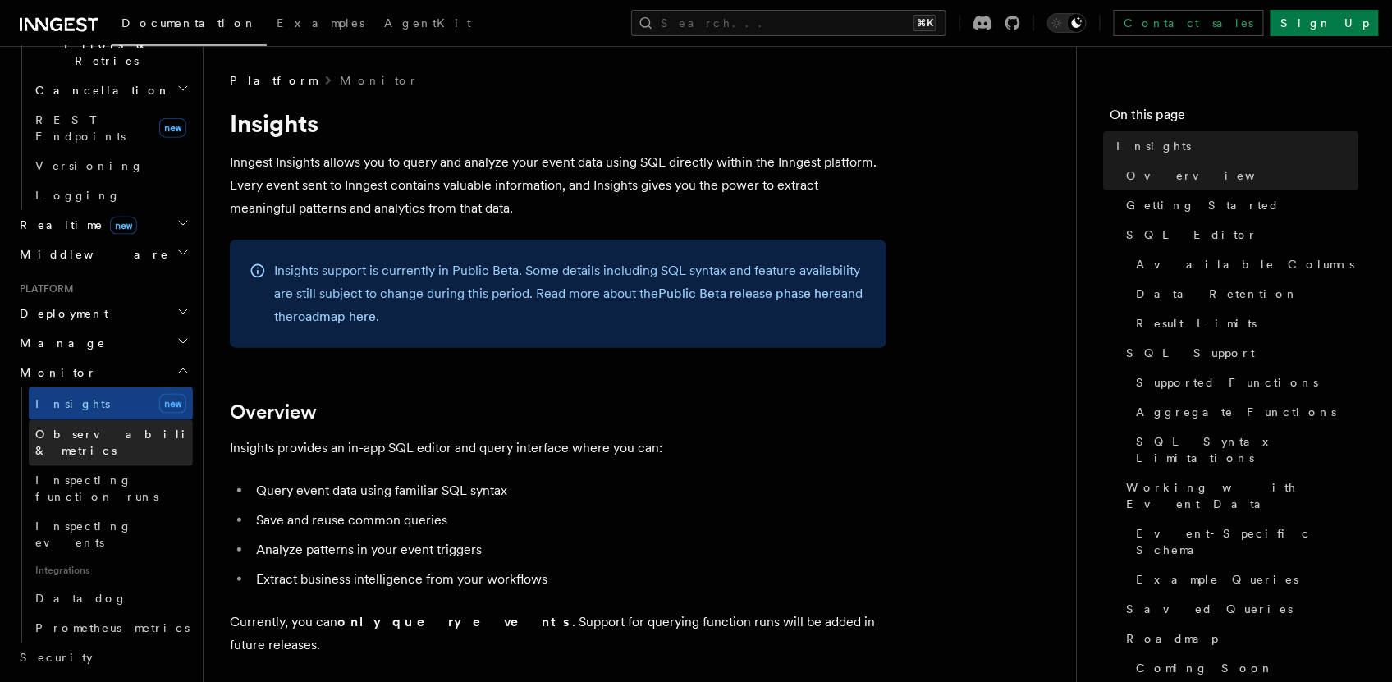
click at [70, 428] on span "Observability & metrics" at bounding box center [119, 443] width 169 height 30
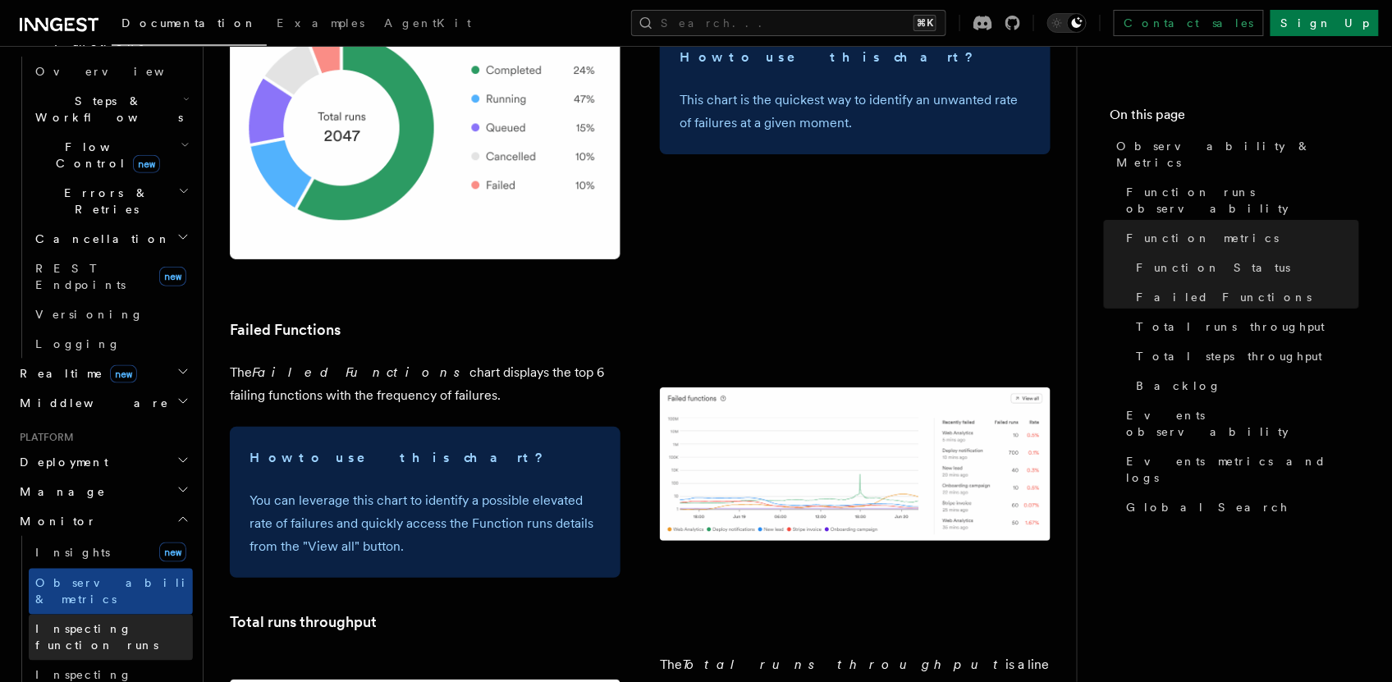
scroll to position [616, 0]
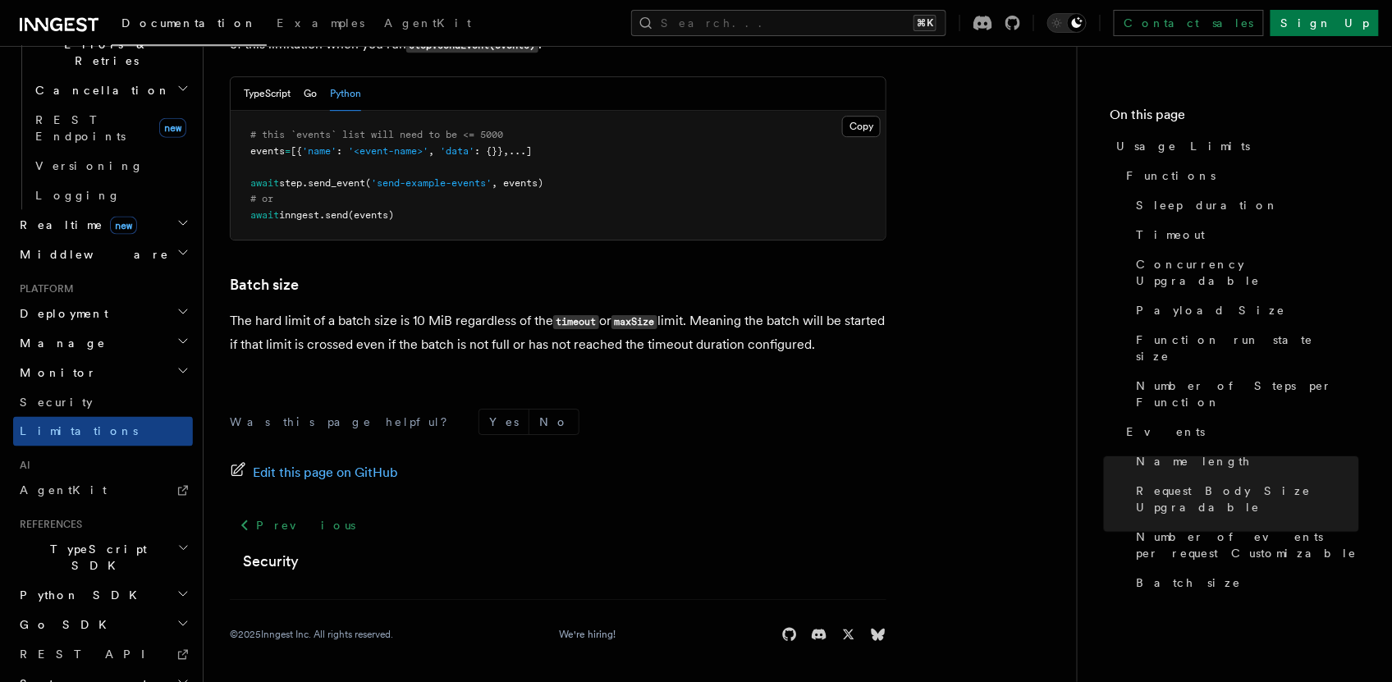
scroll to position [663, 0]
click at [76, 640] on link "REST API" at bounding box center [103, 655] width 180 height 30
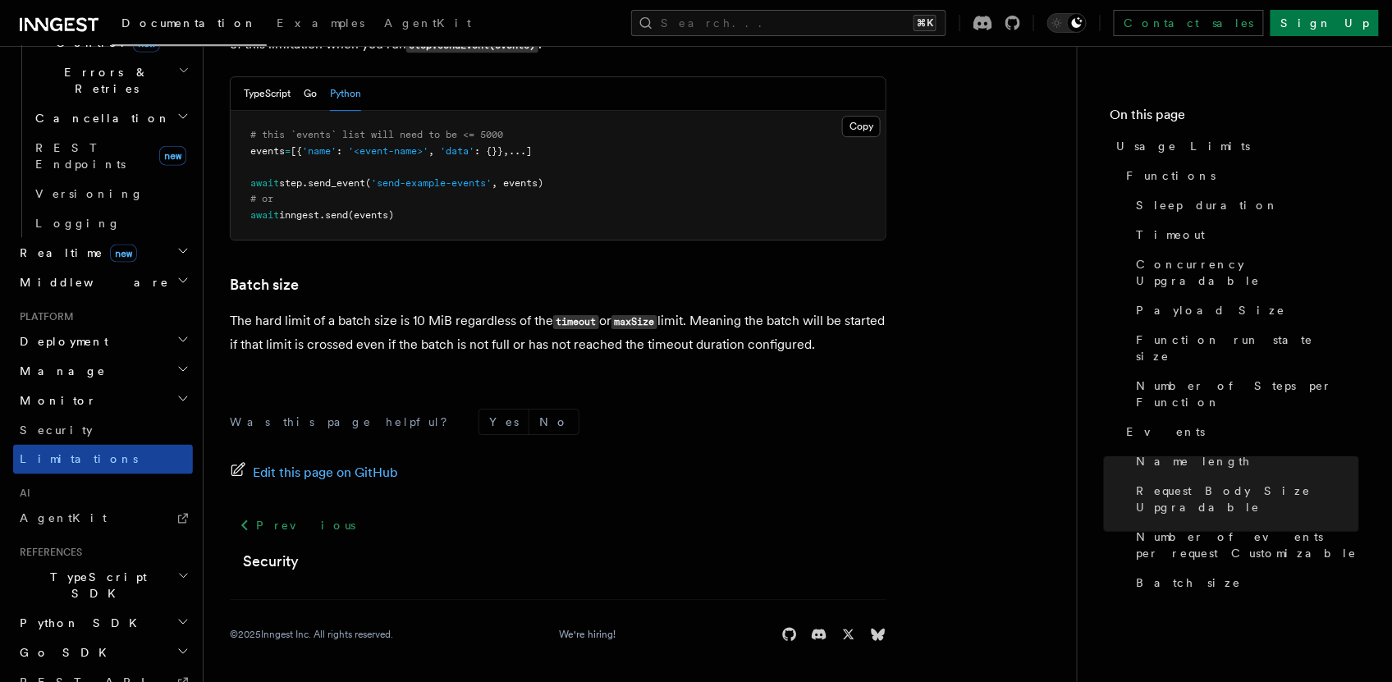
scroll to position [574, 0]
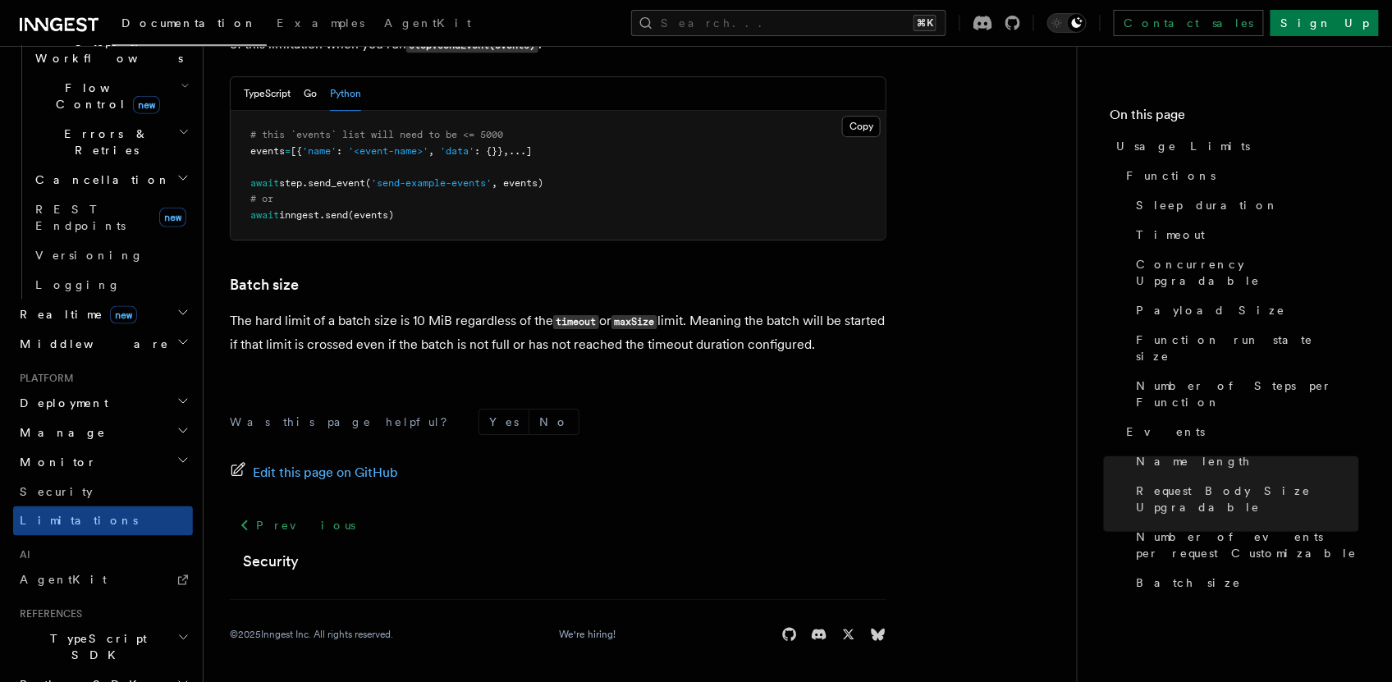
click at [48, 454] on span "Monitor" at bounding box center [55, 462] width 84 height 16
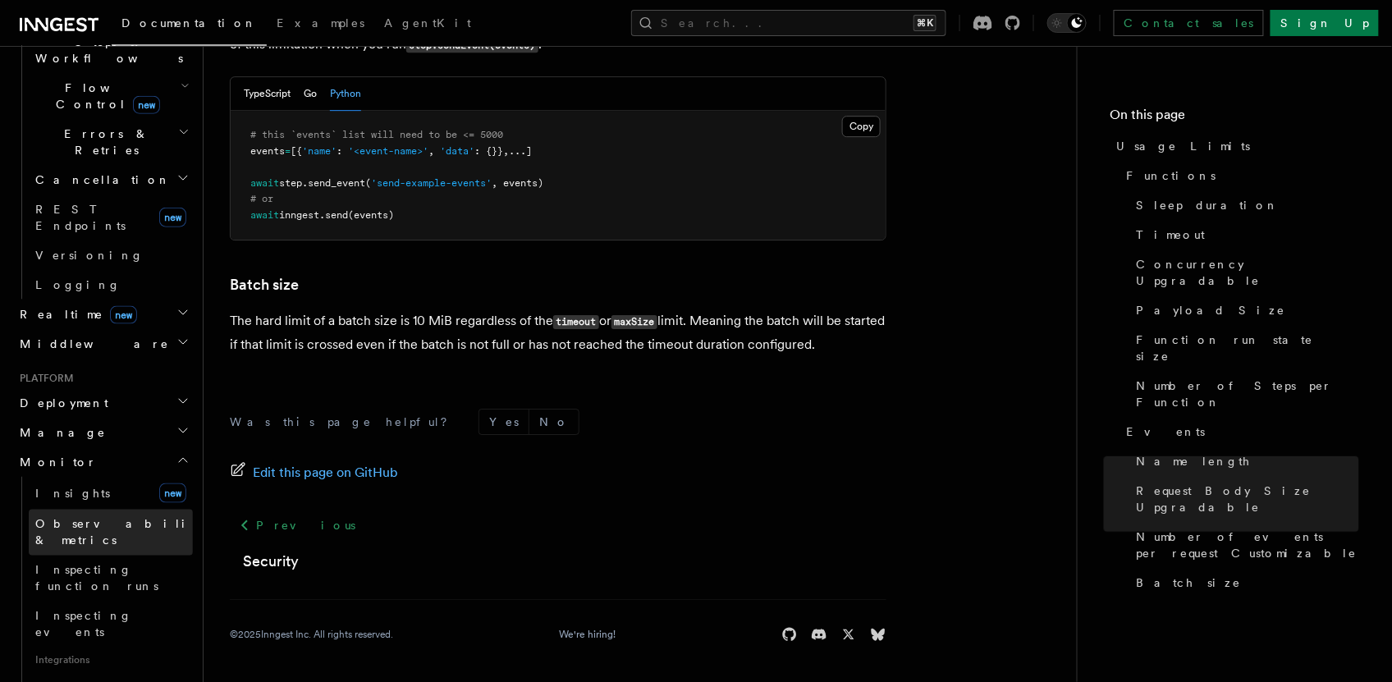
click at [73, 516] on span "Observability & metrics" at bounding box center [119, 532] width 169 height 33
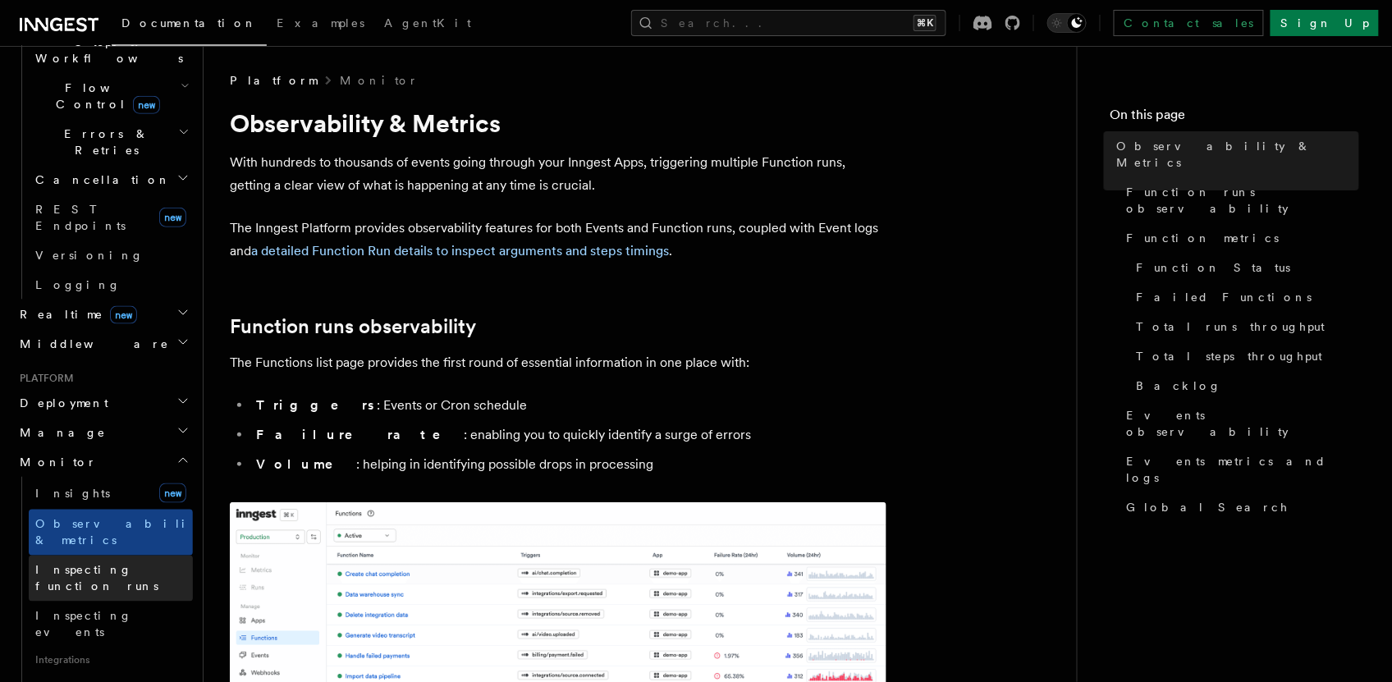
click at [143, 564] on span "Inspecting function runs" at bounding box center [96, 579] width 123 height 30
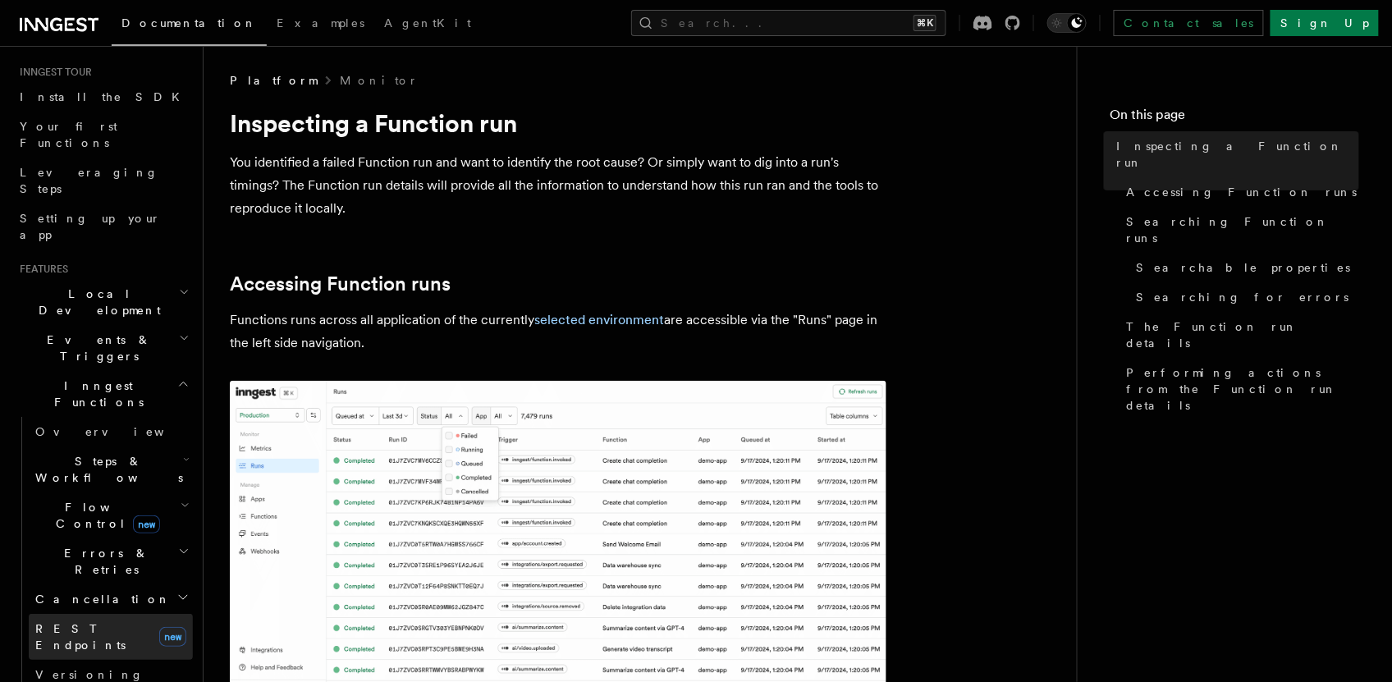
scroll to position [181, 0]
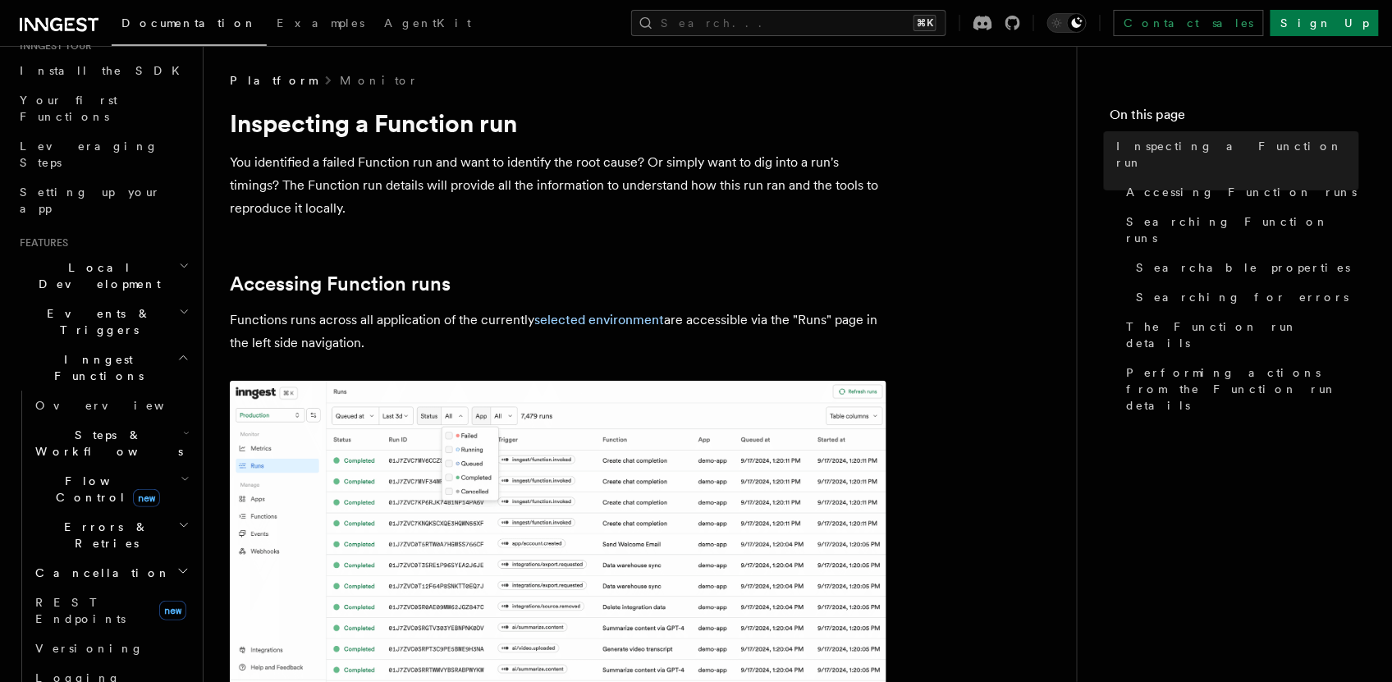
click at [95, 427] on span "Steps & Workflows" at bounding box center [106, 443] width 154 height 33
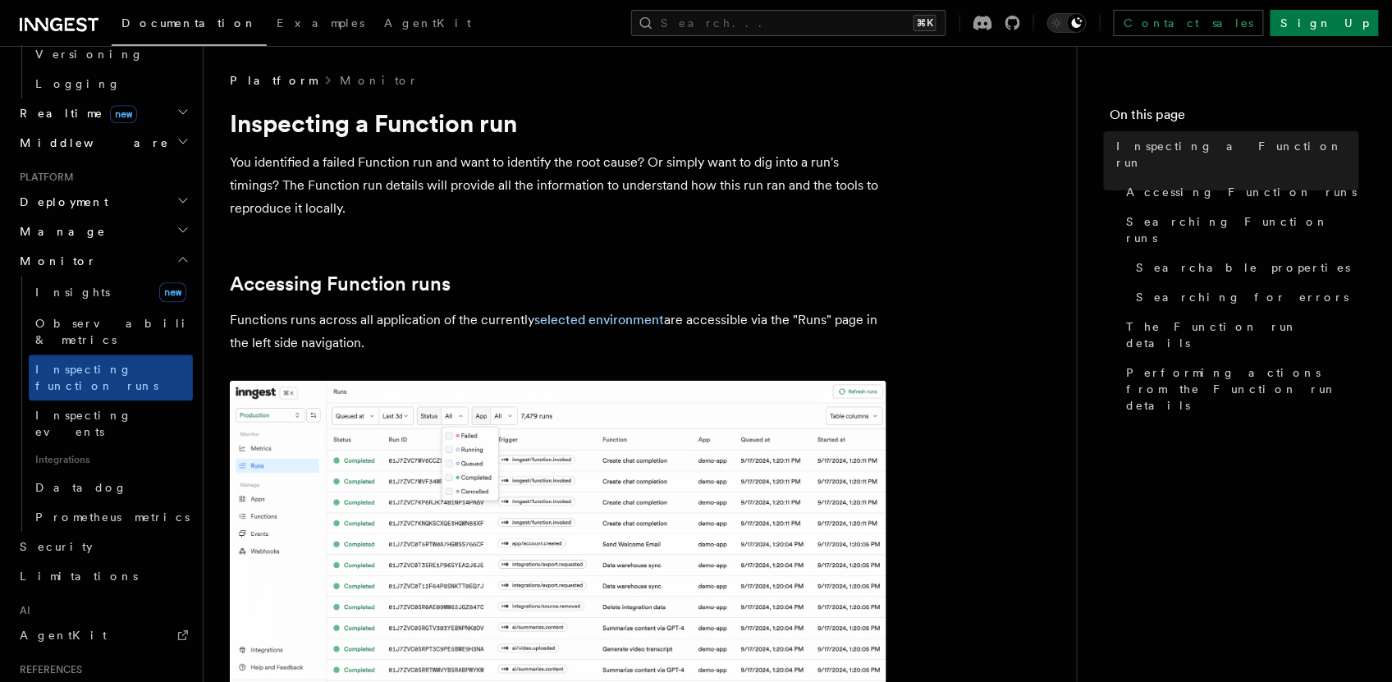
scroll to position [1313, 0]
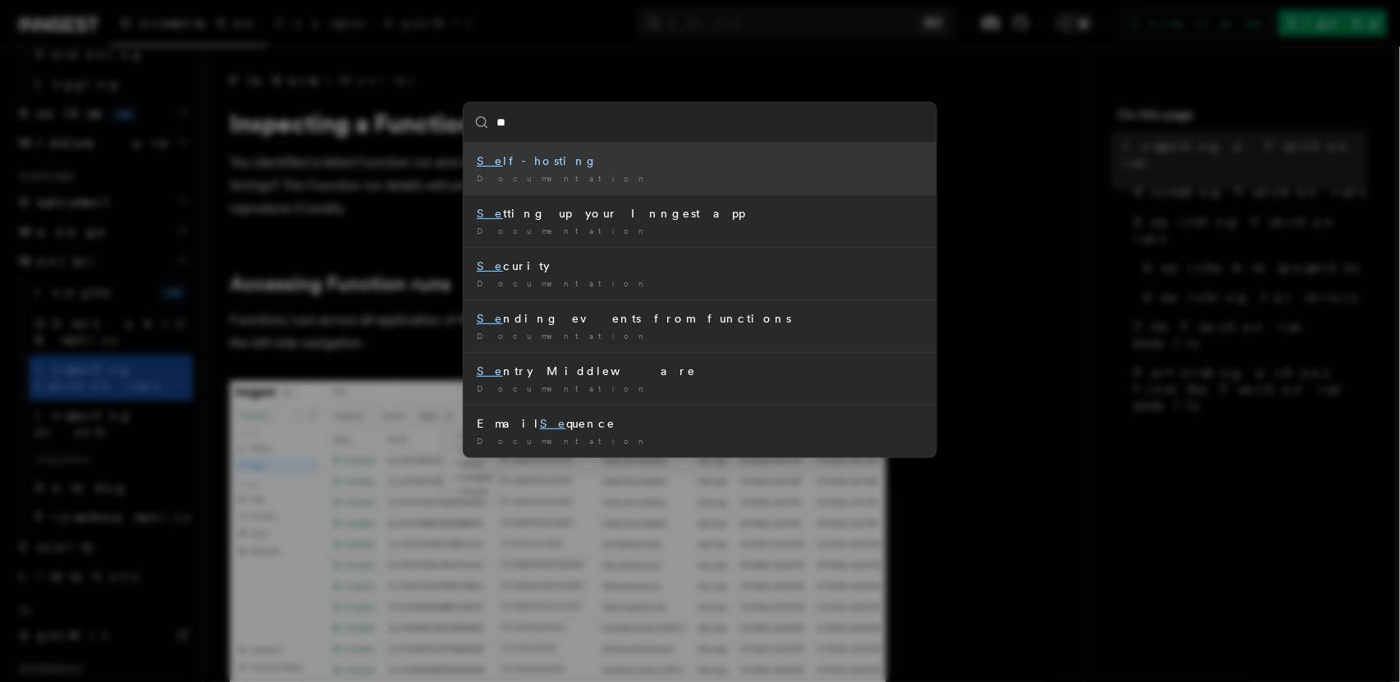
type input "***"
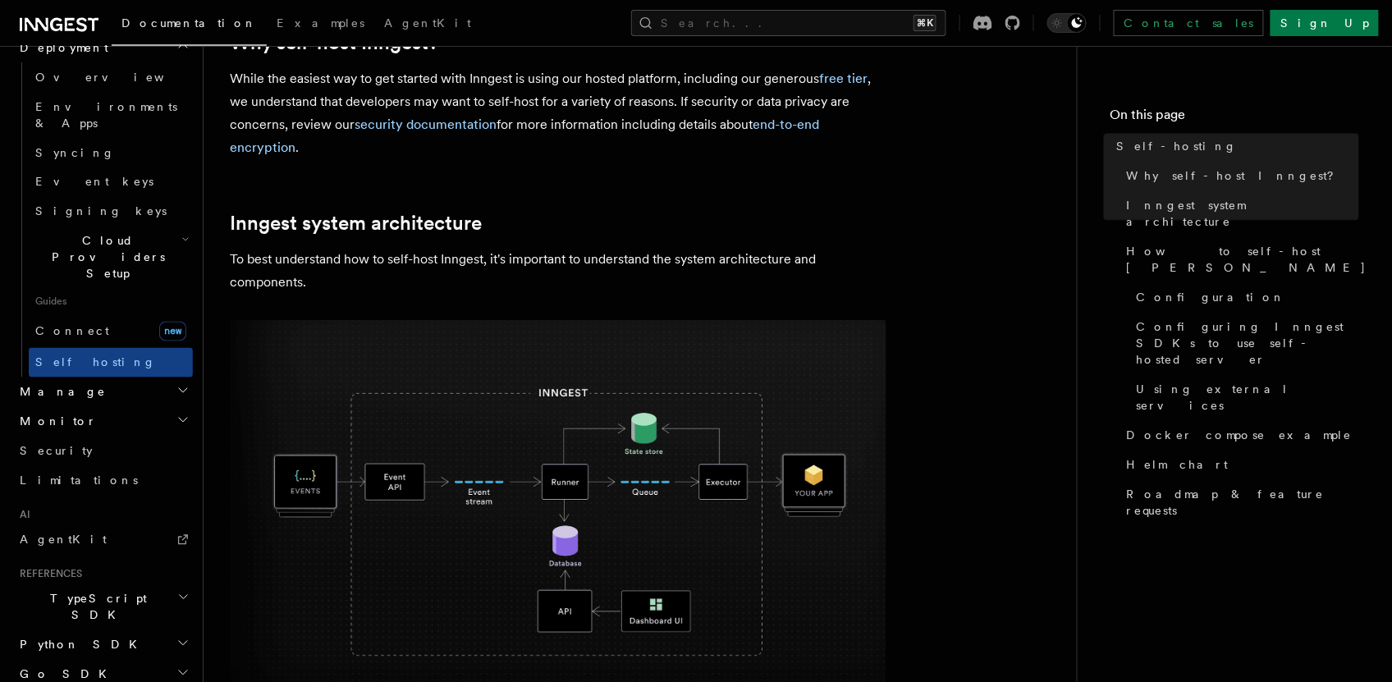
scroll to position [441, 0]
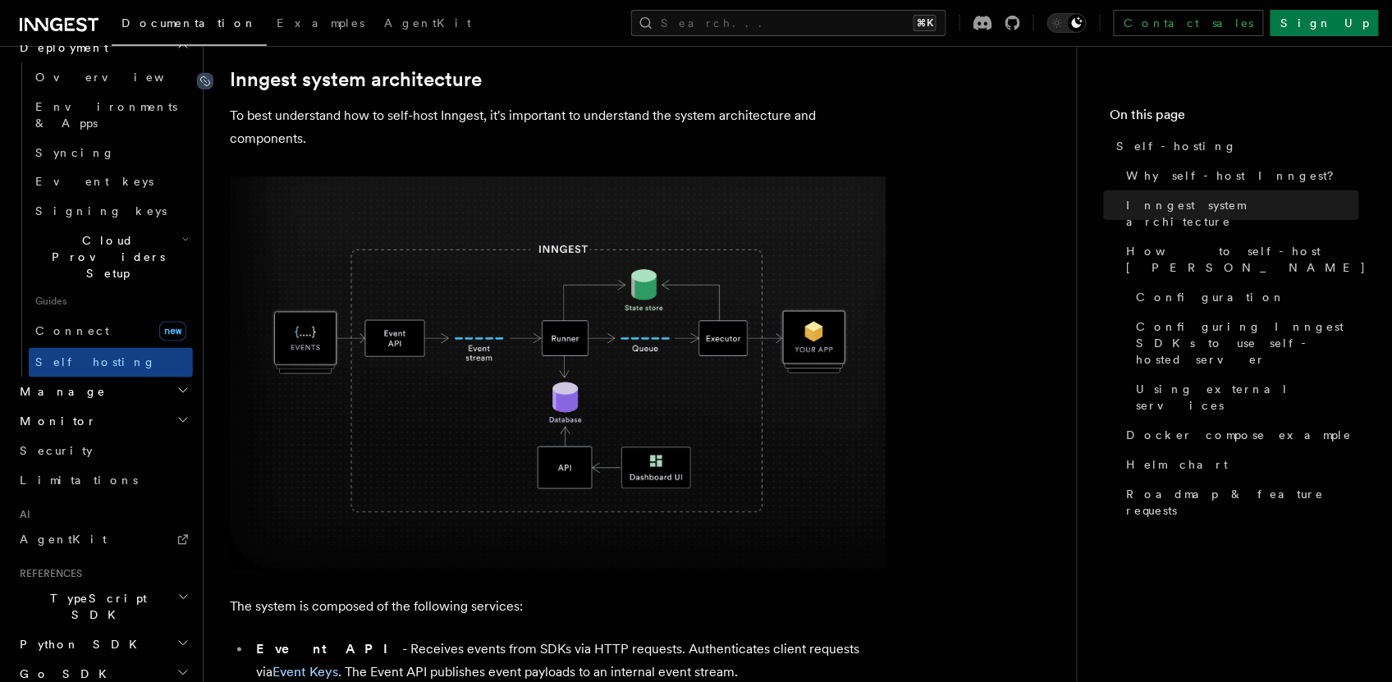
click at [207, 78] on icon at bounding box center [205, 81] width 16 height 16
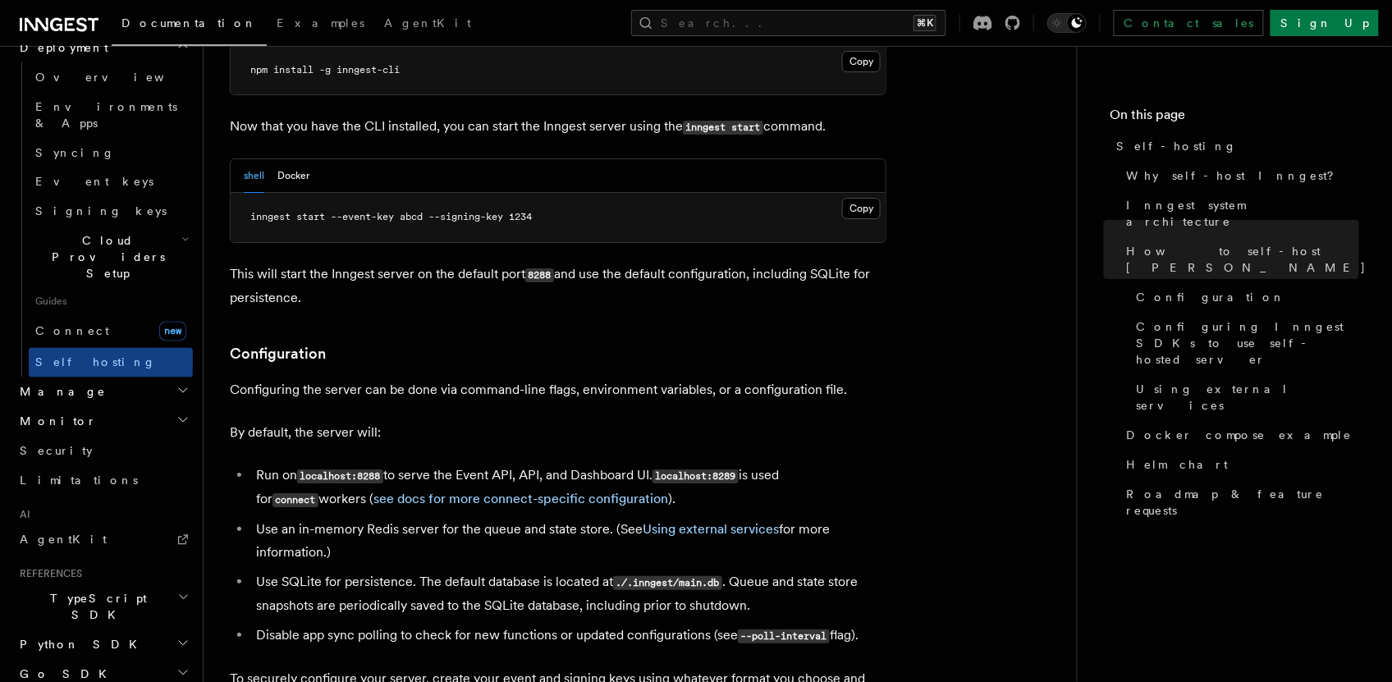
scroll to position [1886, 0]
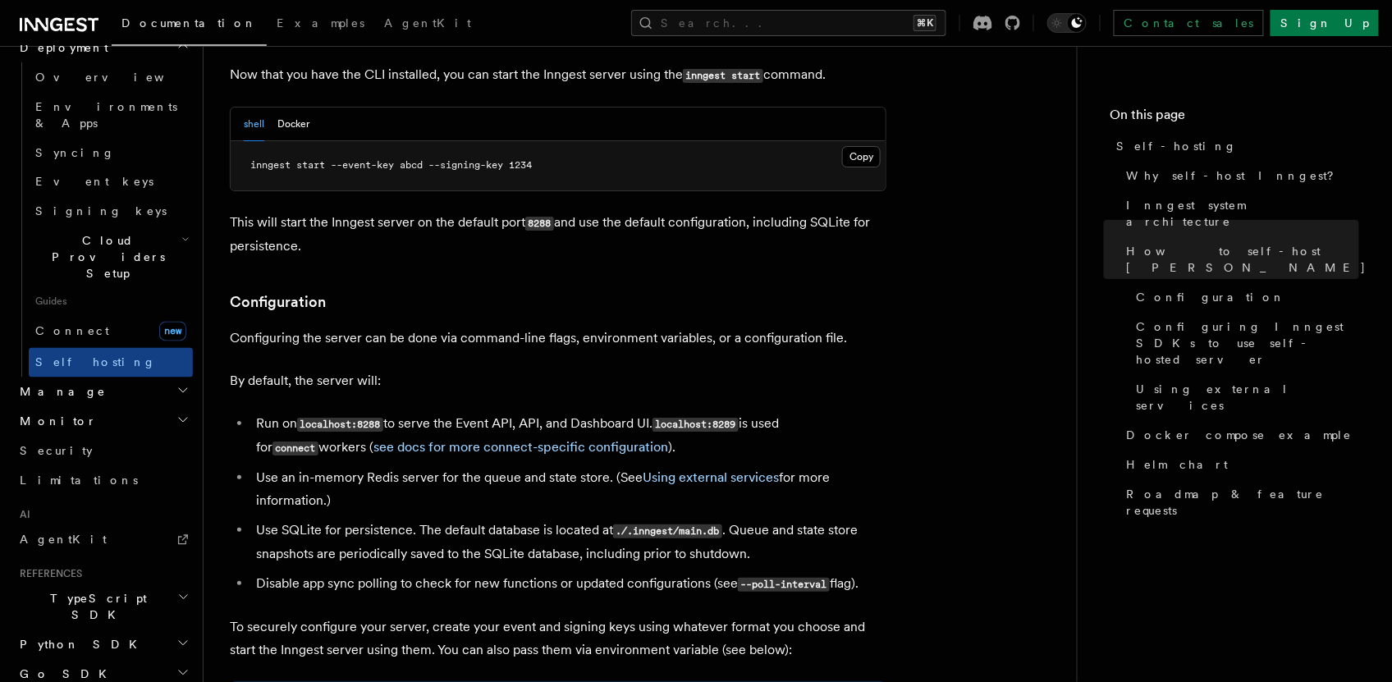
drag, startPoint x: 345, startPoint y: 451, endPoint x: 238, endPoint y: 425, distance: 109.7
click at [238, 425] on ul "Run on localhost:8288 to serve the Event API, API, and Dashboard UI. localhost:…" at bounding box center [558, 504] width 657 height 184
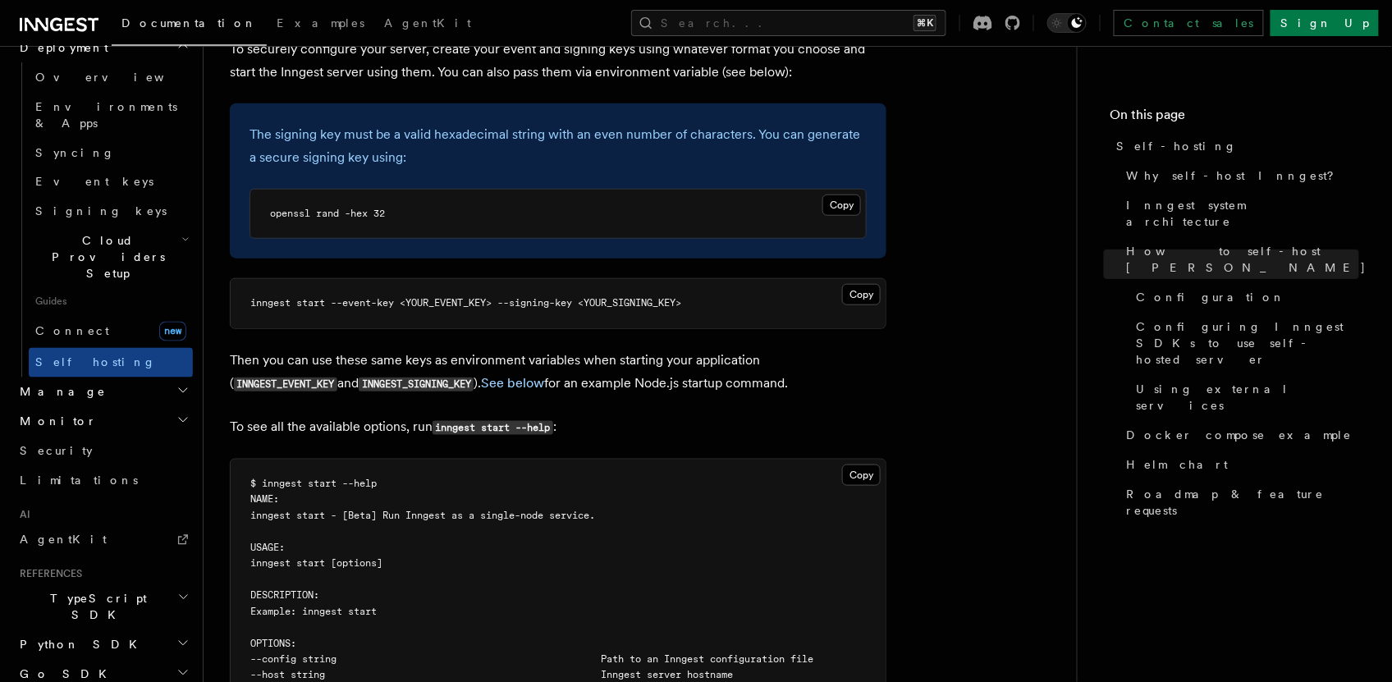
scroll to position [3028, 0]
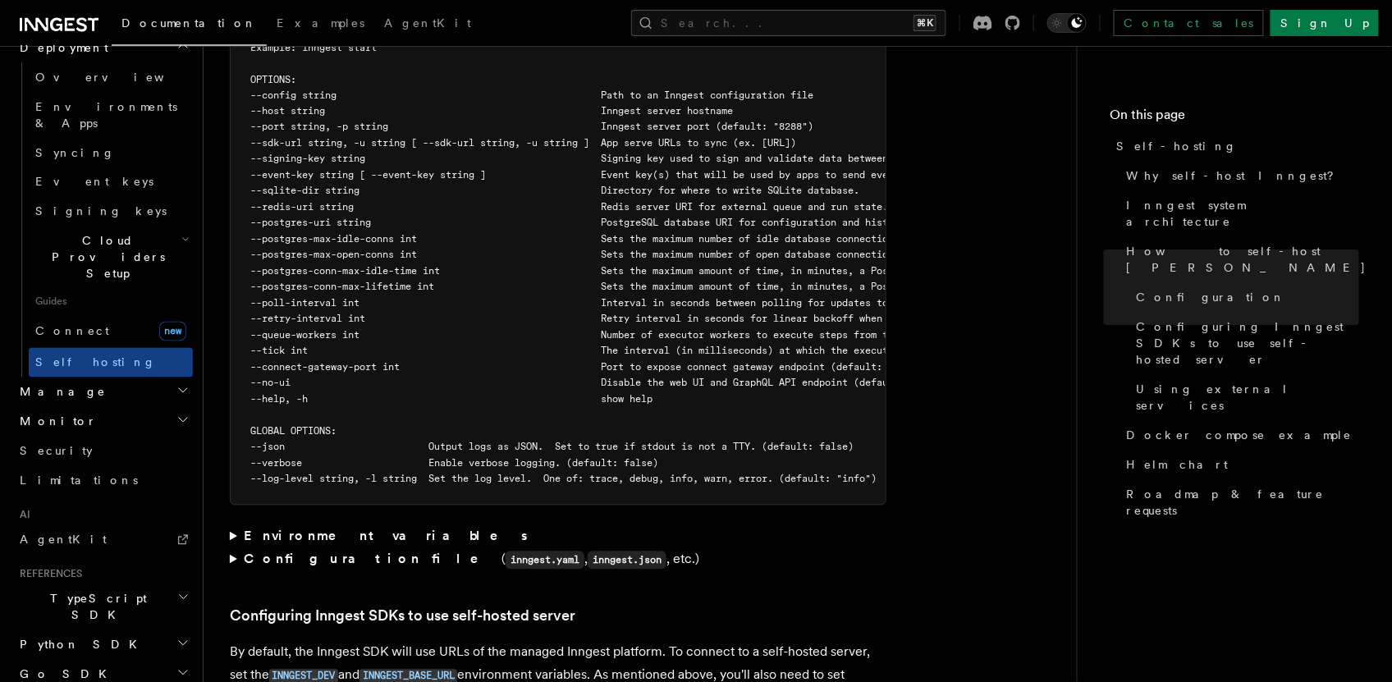
click at [277, 552] on strong "Configuration file" at bounding box center [373, 560] width 258 height 16
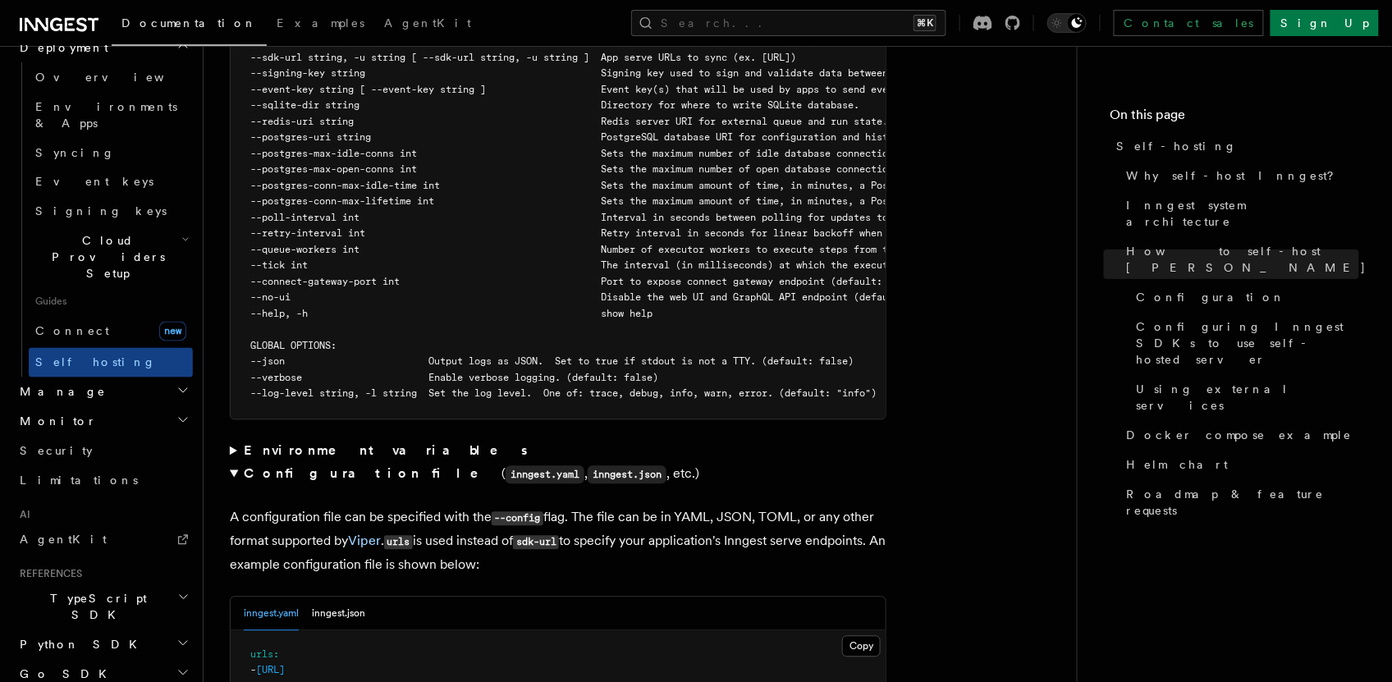
scroll to position [3236, 0]
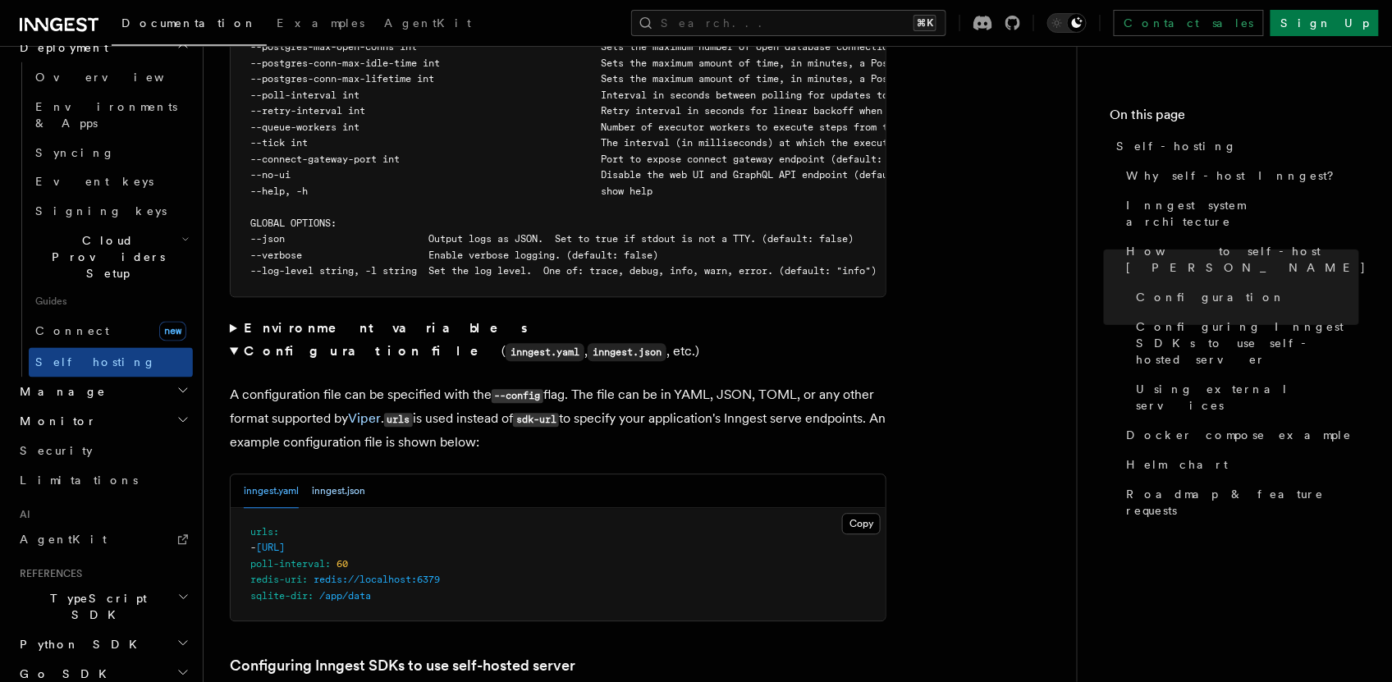
click at [328, 474] on button "inngest.json" at bounding box center [338, 491] width 53 height 34
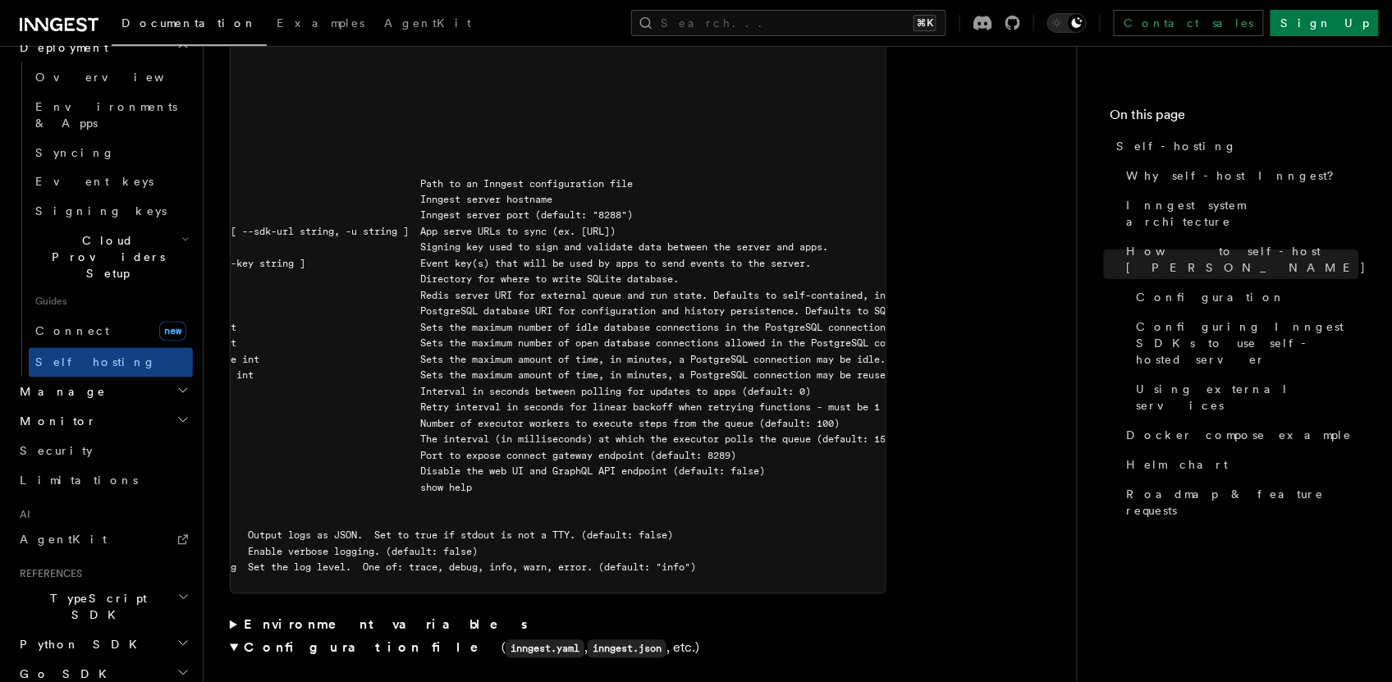
scroll to position [0, 0]
